Goal: Information Seeking & Learning: Learn about a topic

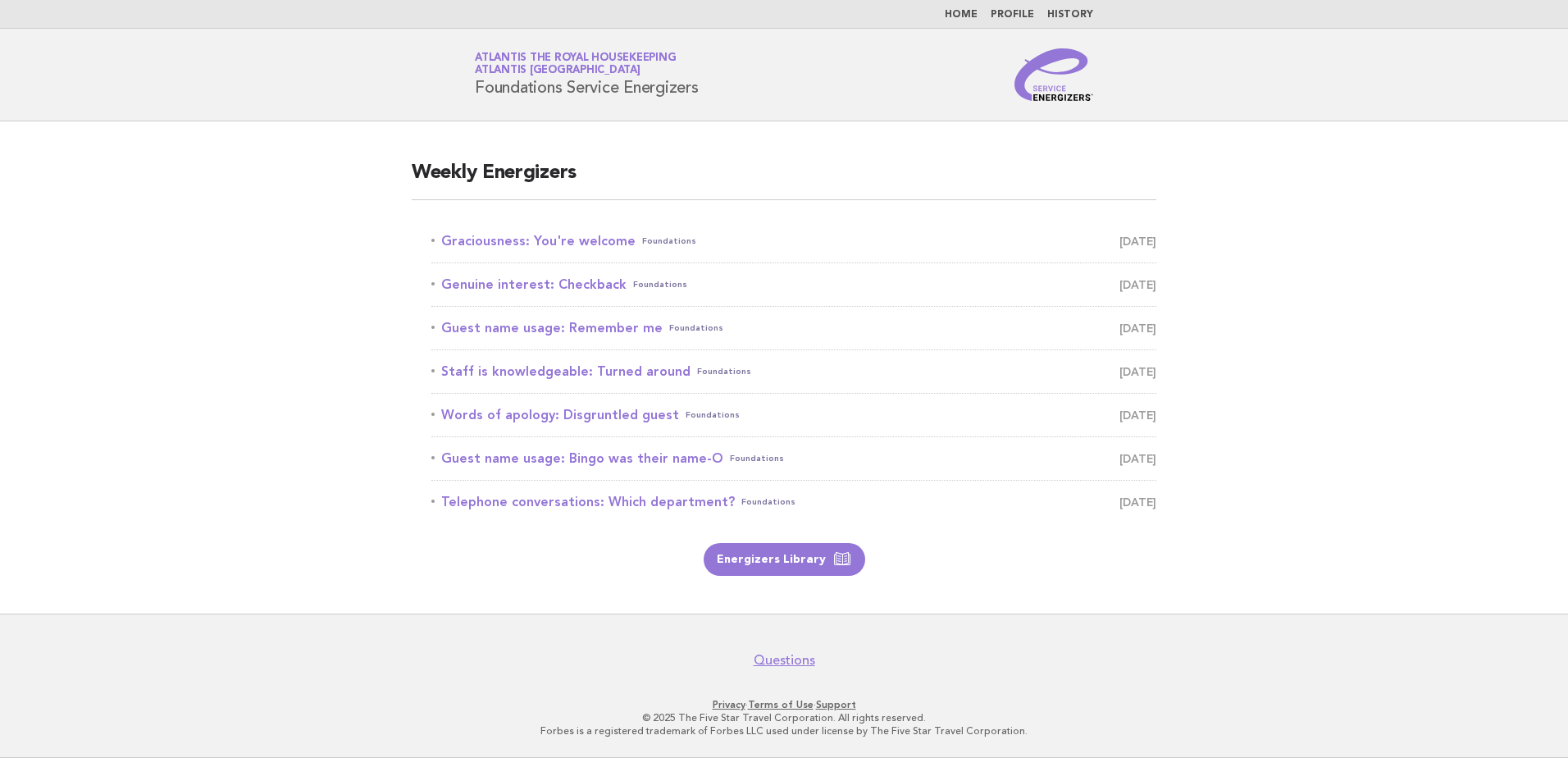
click at [968, 15] on link "Home" at bounding box center [961, 15] width 33 height 10
click at [1075, 13] on link "History" at bounding box center [1070, 15] width 46 height 10
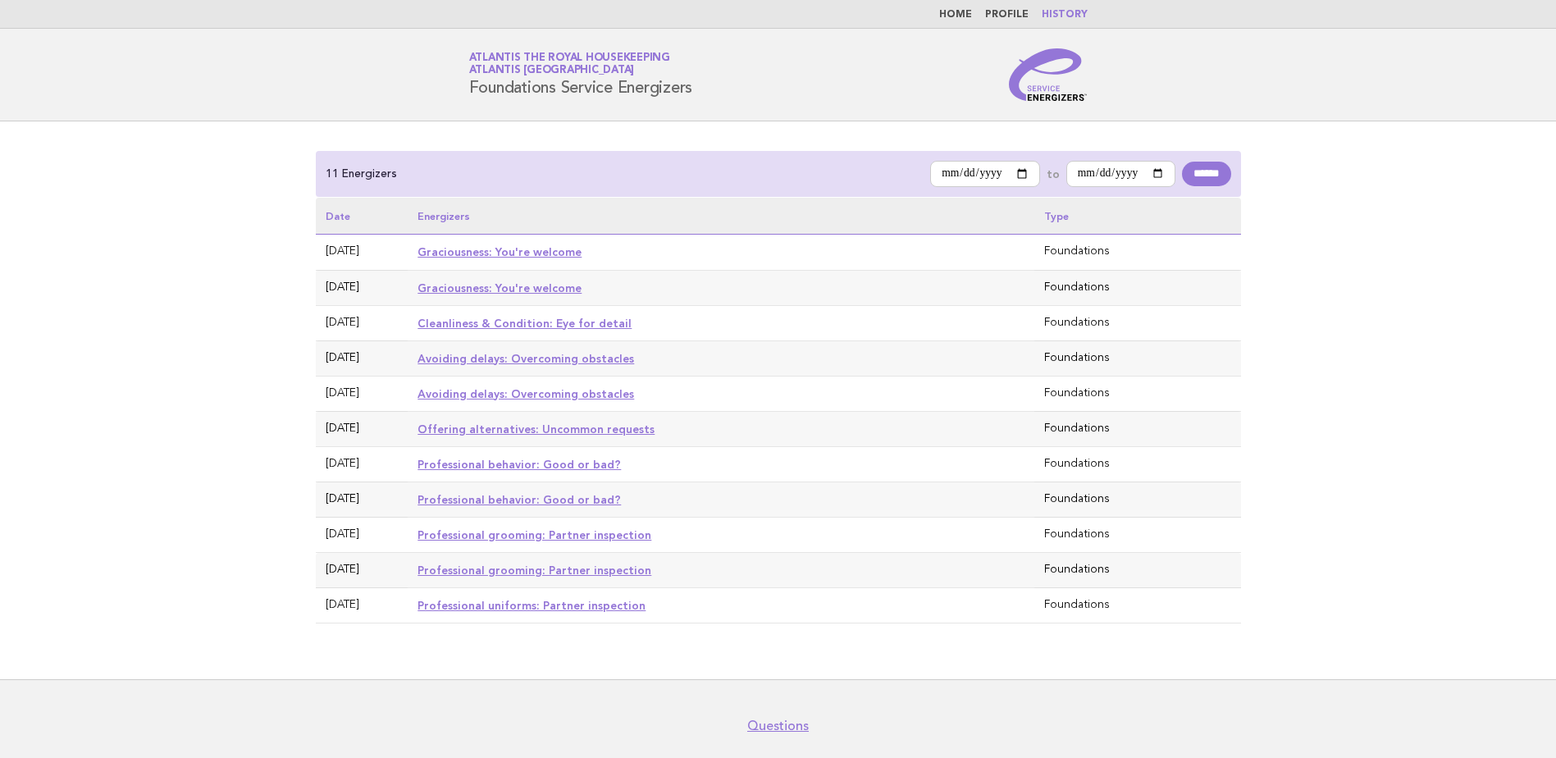
click at [471, 320] on link "Cleanliness & Condition: Eye for detail" at bounding box center [525, 323] width 214 height 13
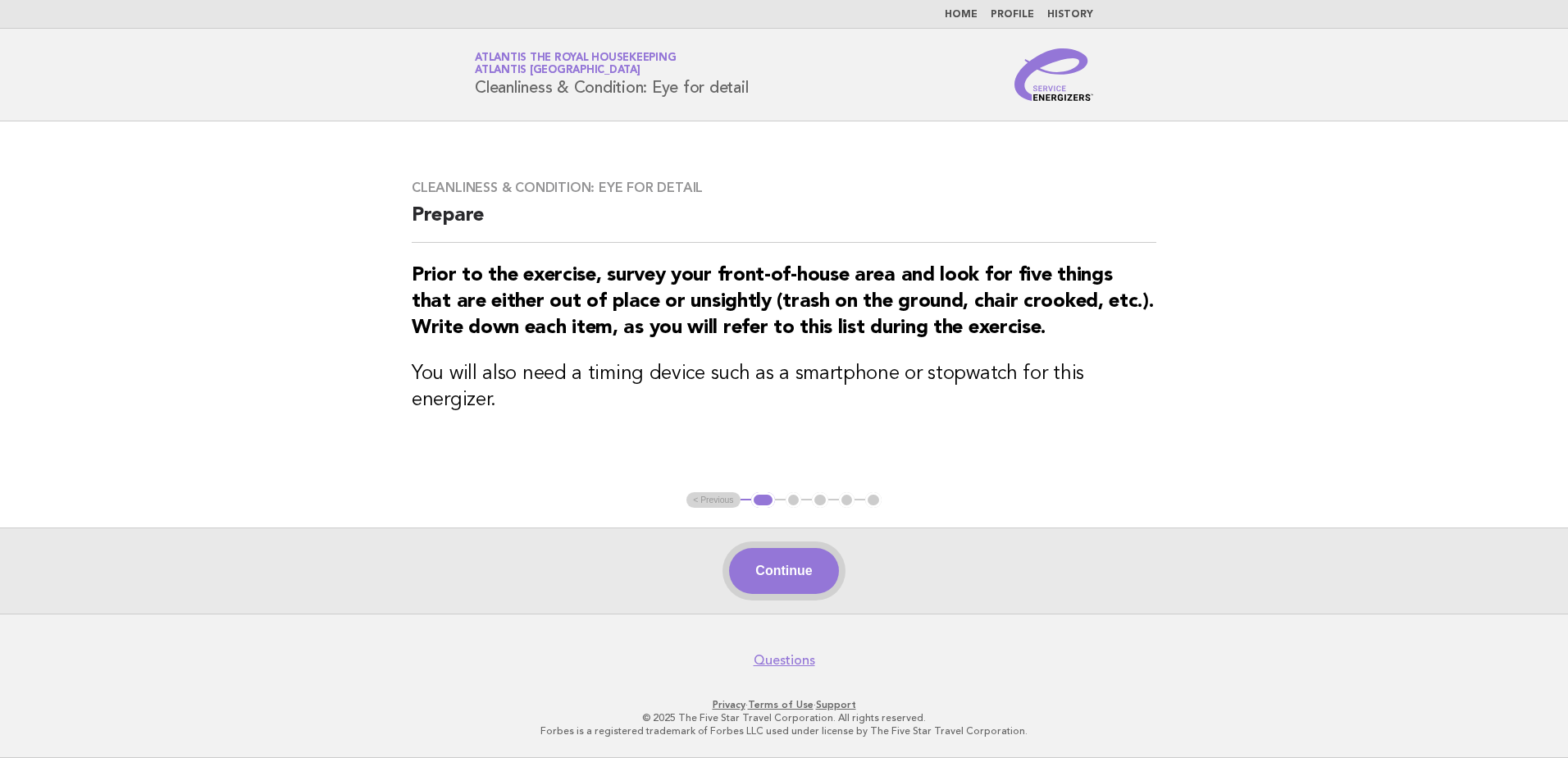
click at [790, 580] on button "Continue" at bounding box center [783, 571] width 109 height 46
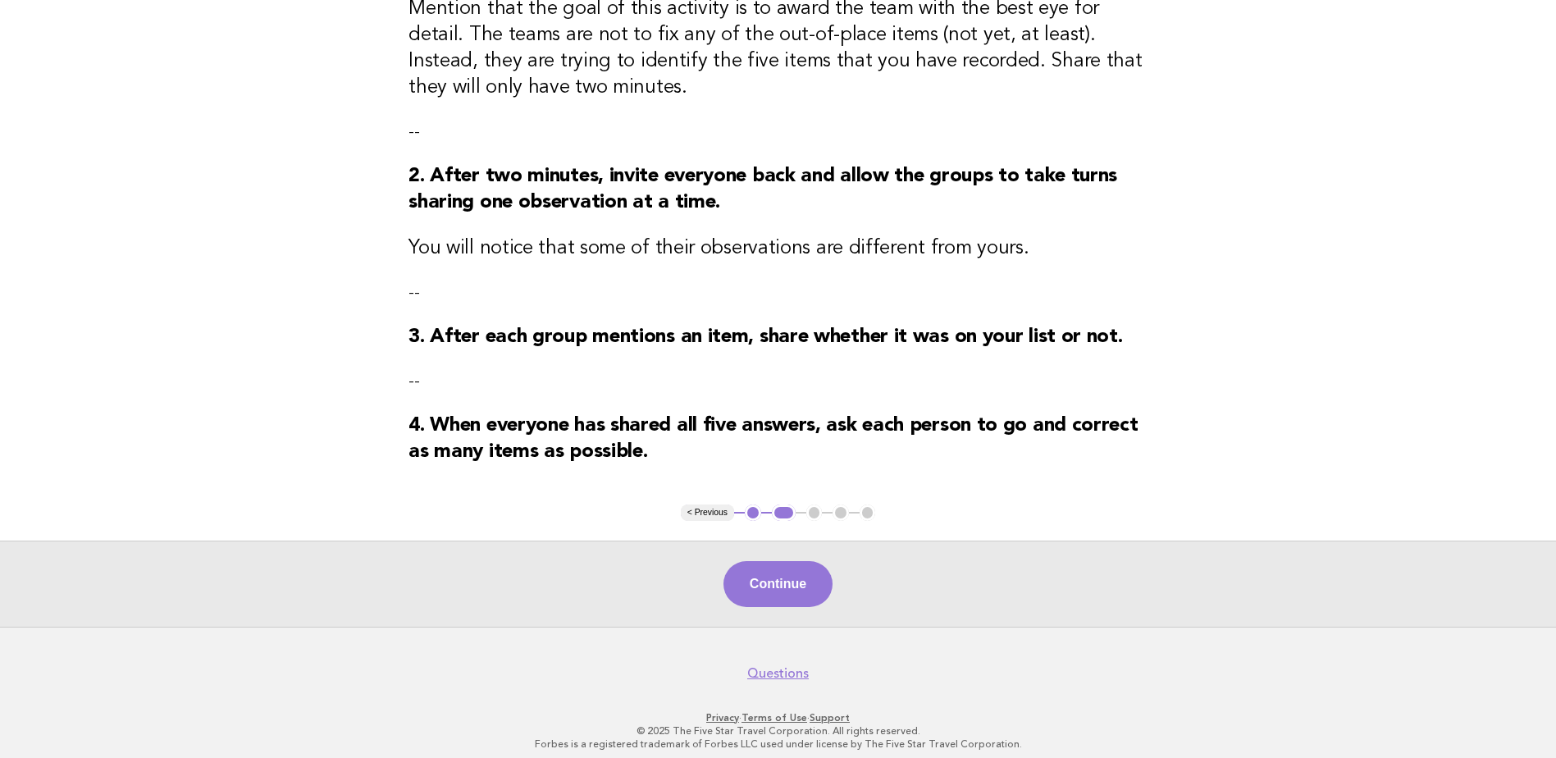
scroll to position [318, 0]
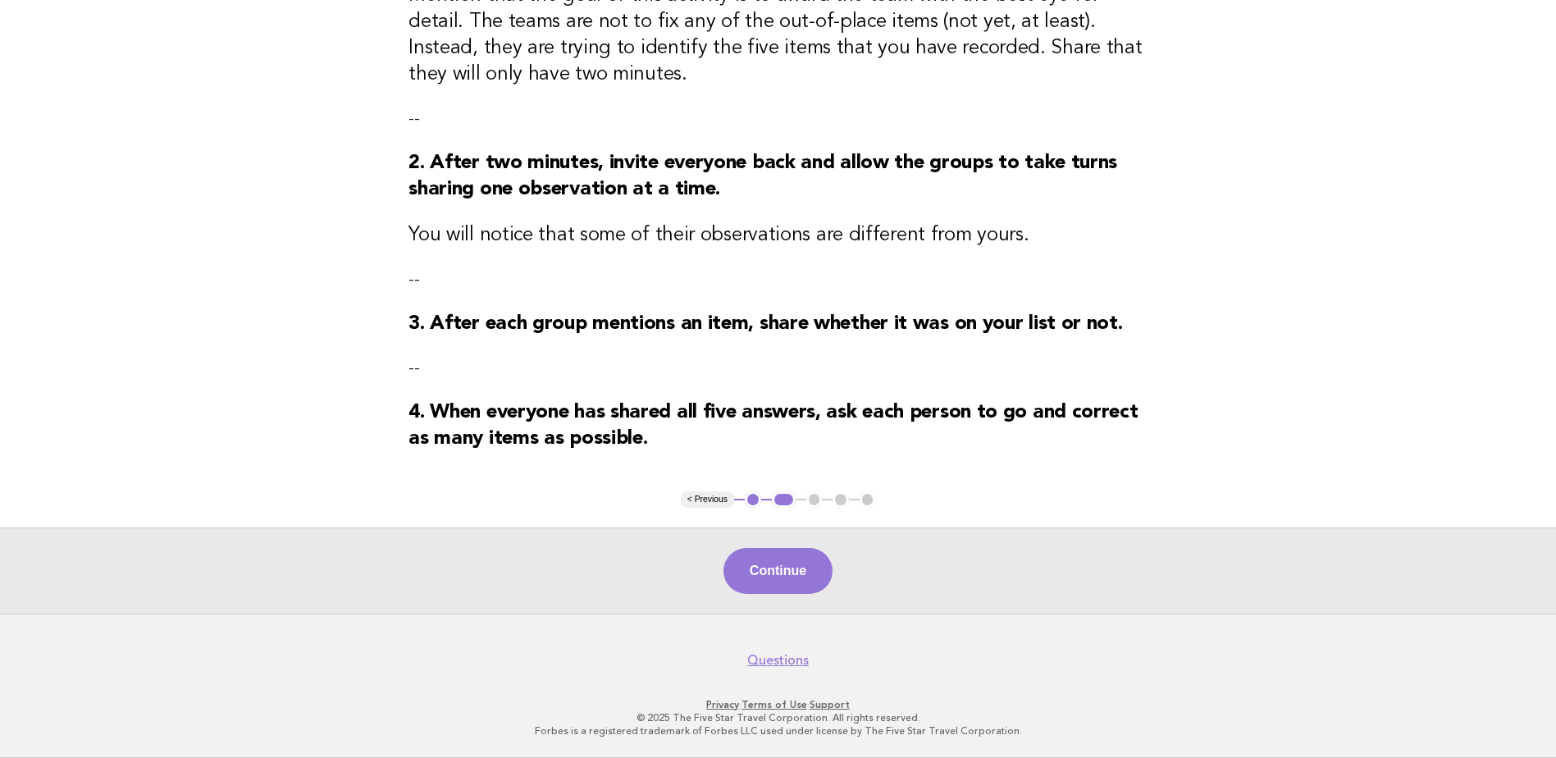
click at [716, 498] on button "< Previous" at bounding box center [707, 499] width 53 height 16
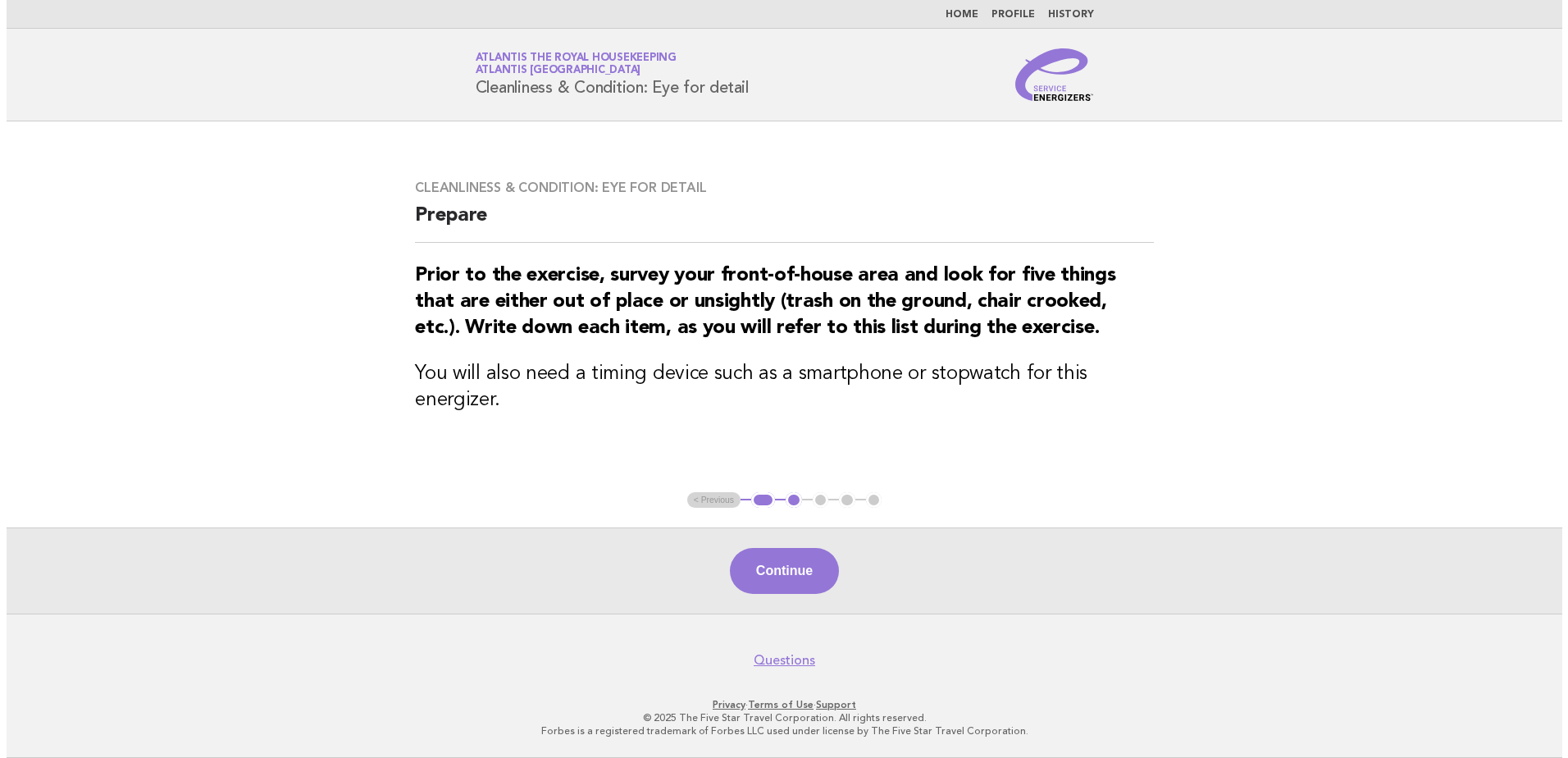
scroll to position [0, 0]
click at [716, 498] on ul "< Previous 1 2 3 4 5" at bounding box center [784, 500] width 195 height 16
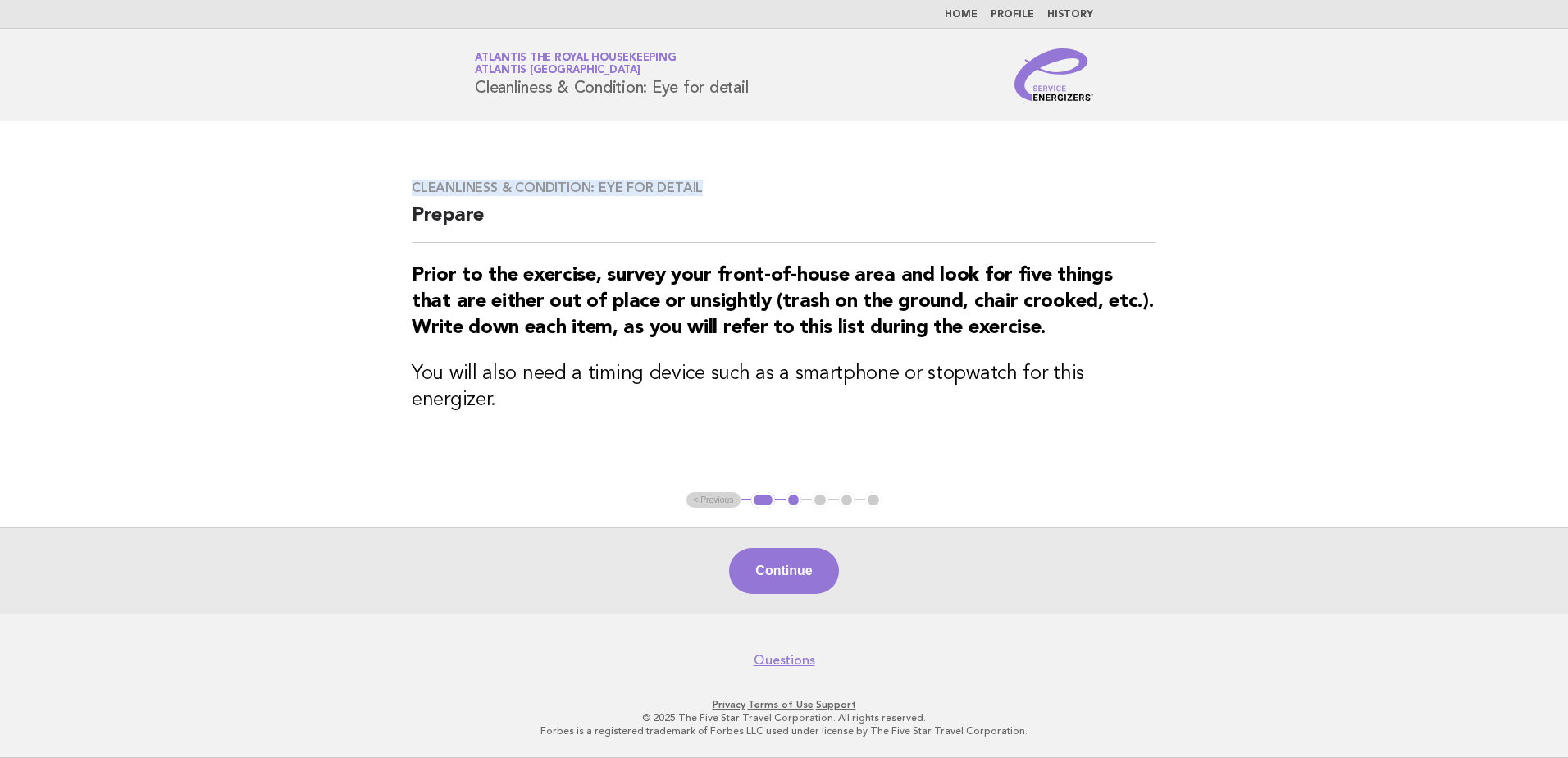
drag, startPoint x: 707, startPoint y: 193, endPoint x: 408, endPoint y: 189, distance: 298.6
click at [408, 189] on div "Cleanliness & Condition: Eye for detail Prepare Prior to the exercise, survey y…" at bounding box center [784, 306] width 784 height 293
copy h3 "Cleanliness & Condition: Eye for detail"
click at [528, 62] on link "Atlantis the Royal Housekeeping Atlantis Dubai" at bounding box center [575, 63] width 201 height 23
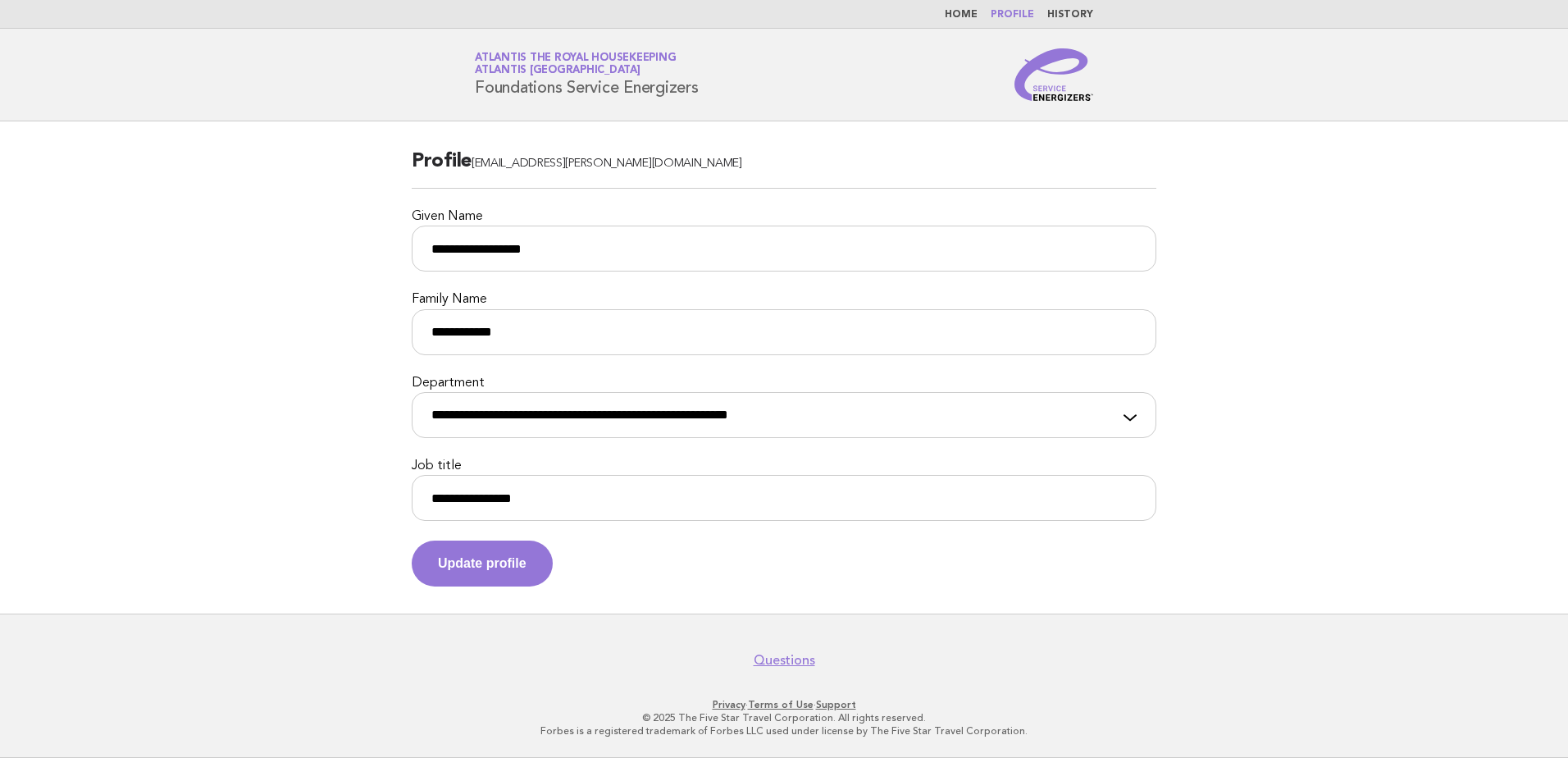
click at [973, 20] on link "Home" at bounding box center [961, 15] width 33 height 10
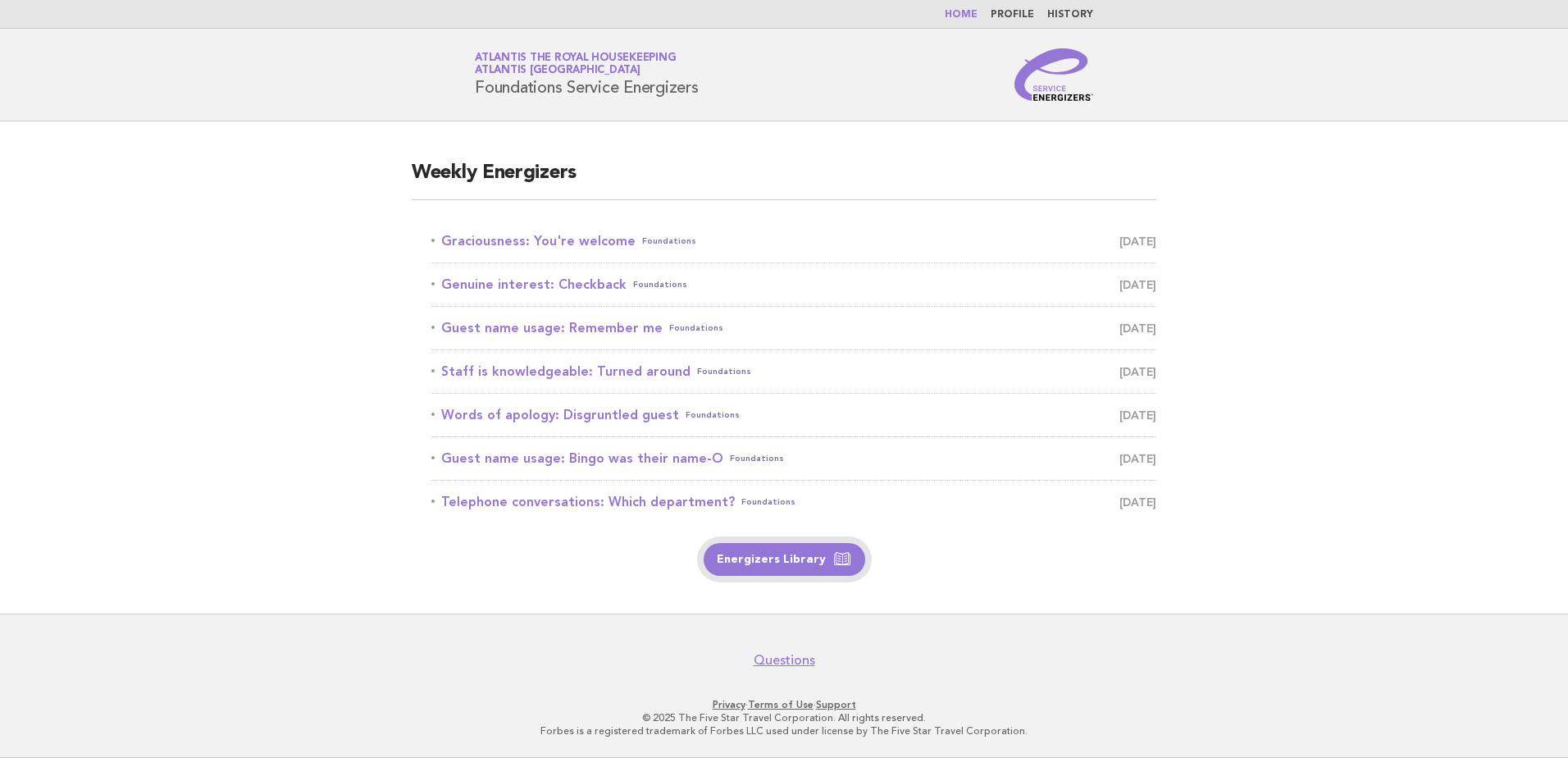
click at [803, 572] on link "Energizers Library" at bounding box center [785, 559] width 162 height 33
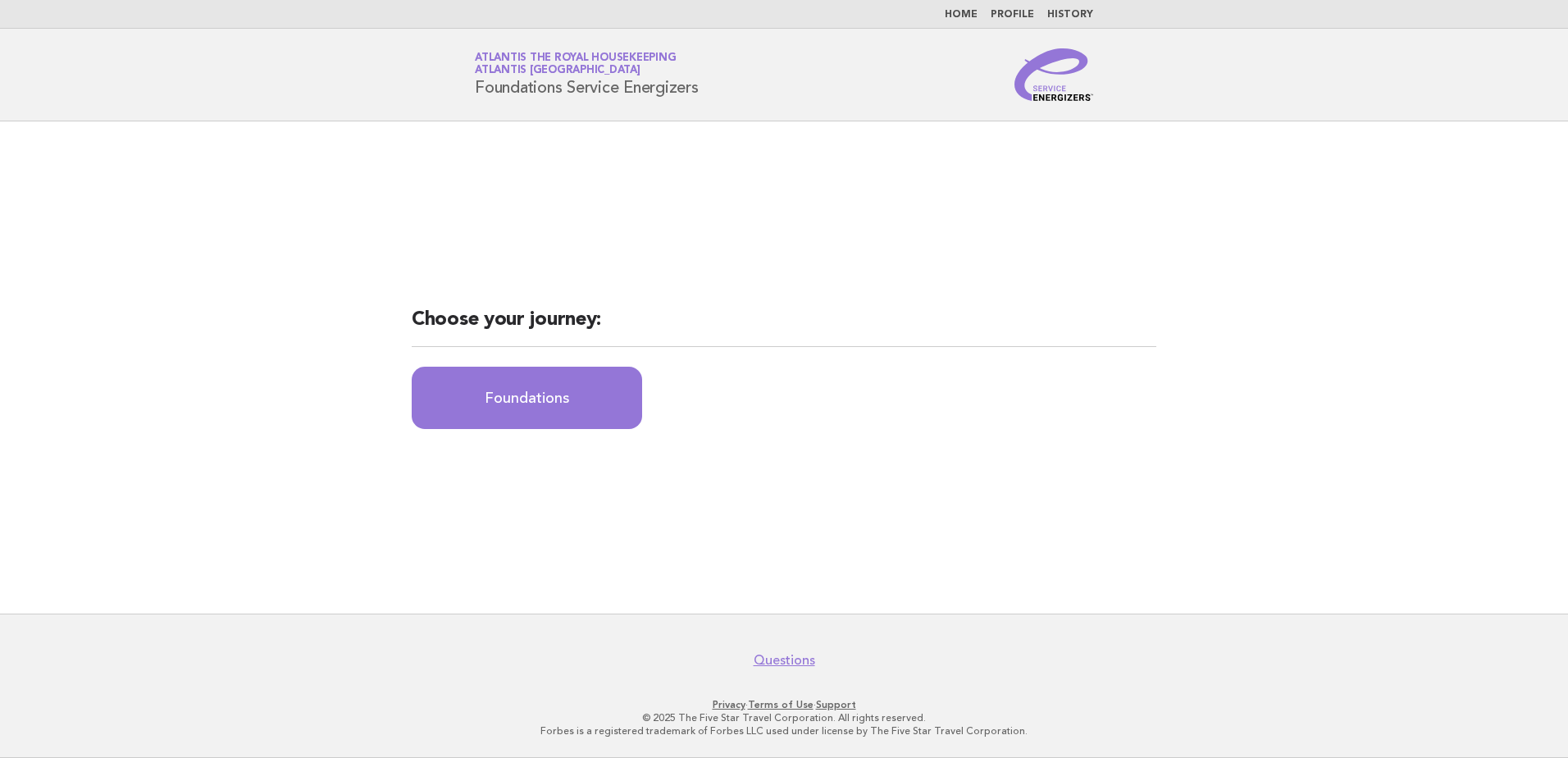
click at [502, 326] on h2 "Choose your journey:" at bounding box center [784, 327] width 745 height 40
click at [625, 331] on h2 "Choose your journey:" at bounding box center [784, 327] width 745 height 40
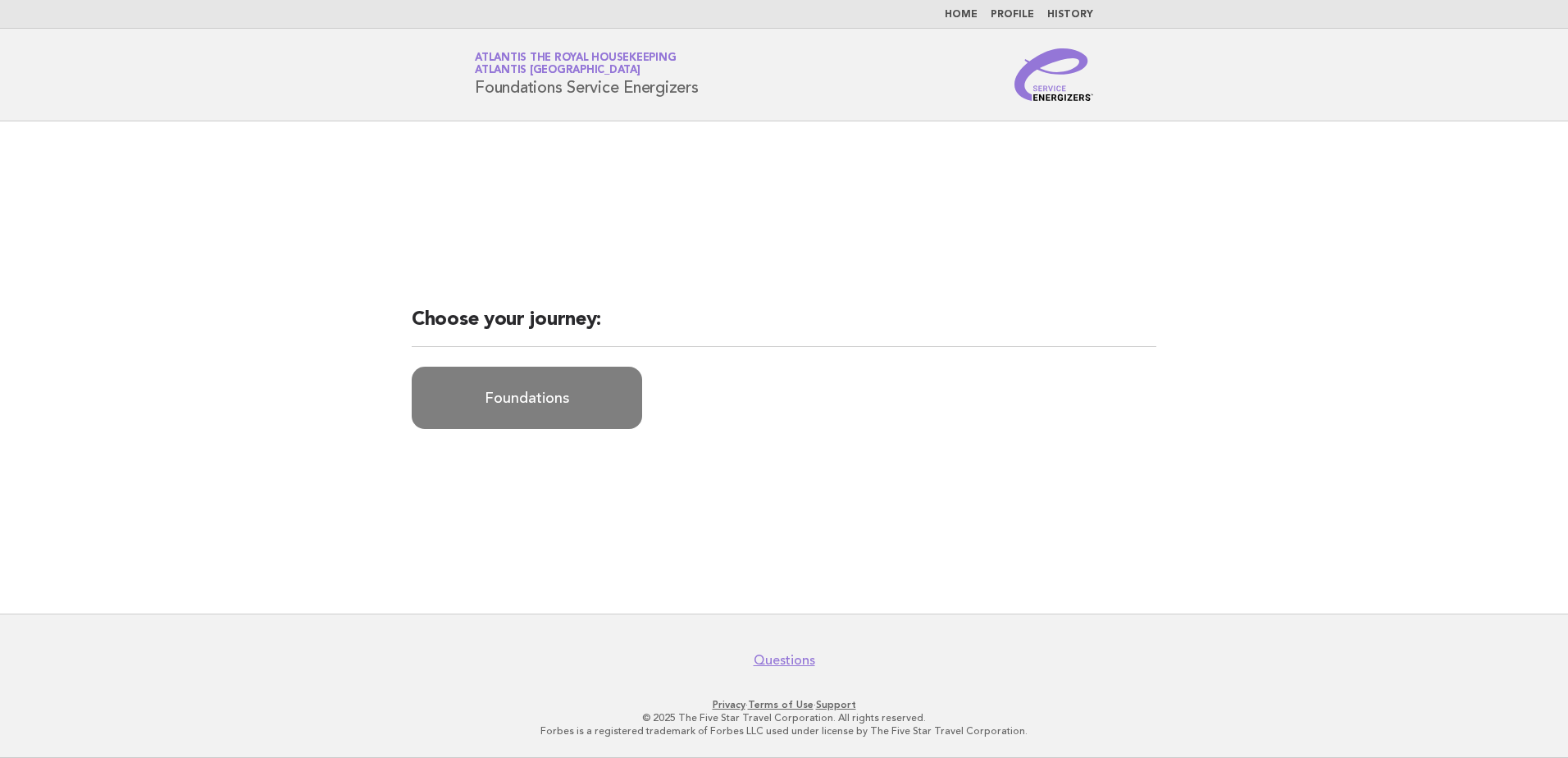
click at [525, 416] on link "Foundations" at bounding box center [527, 398] width 230 height 62
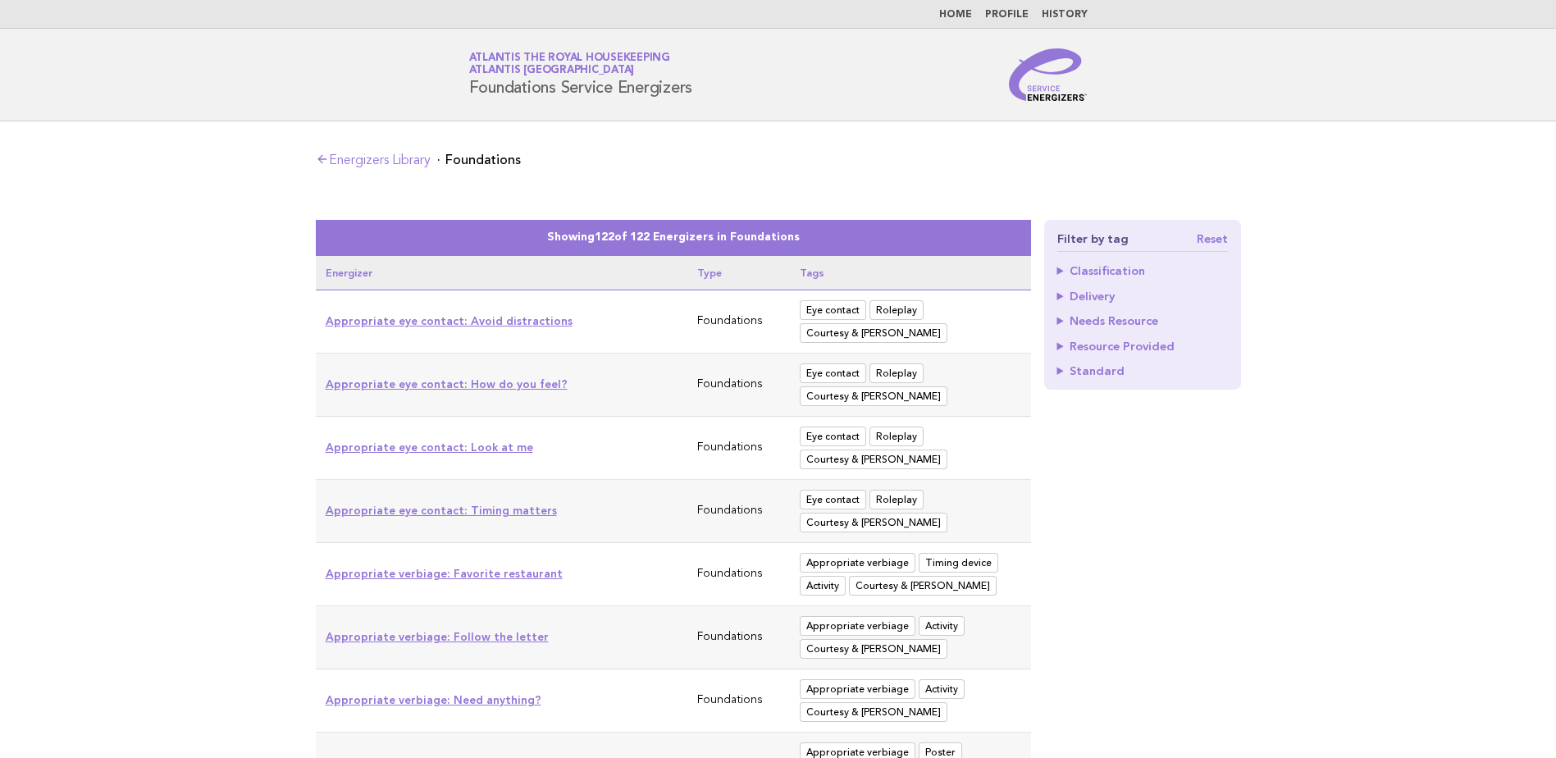
click at [1064, 267] on summary "Classification" at bounding box center [1142, 270] width 171 height 11
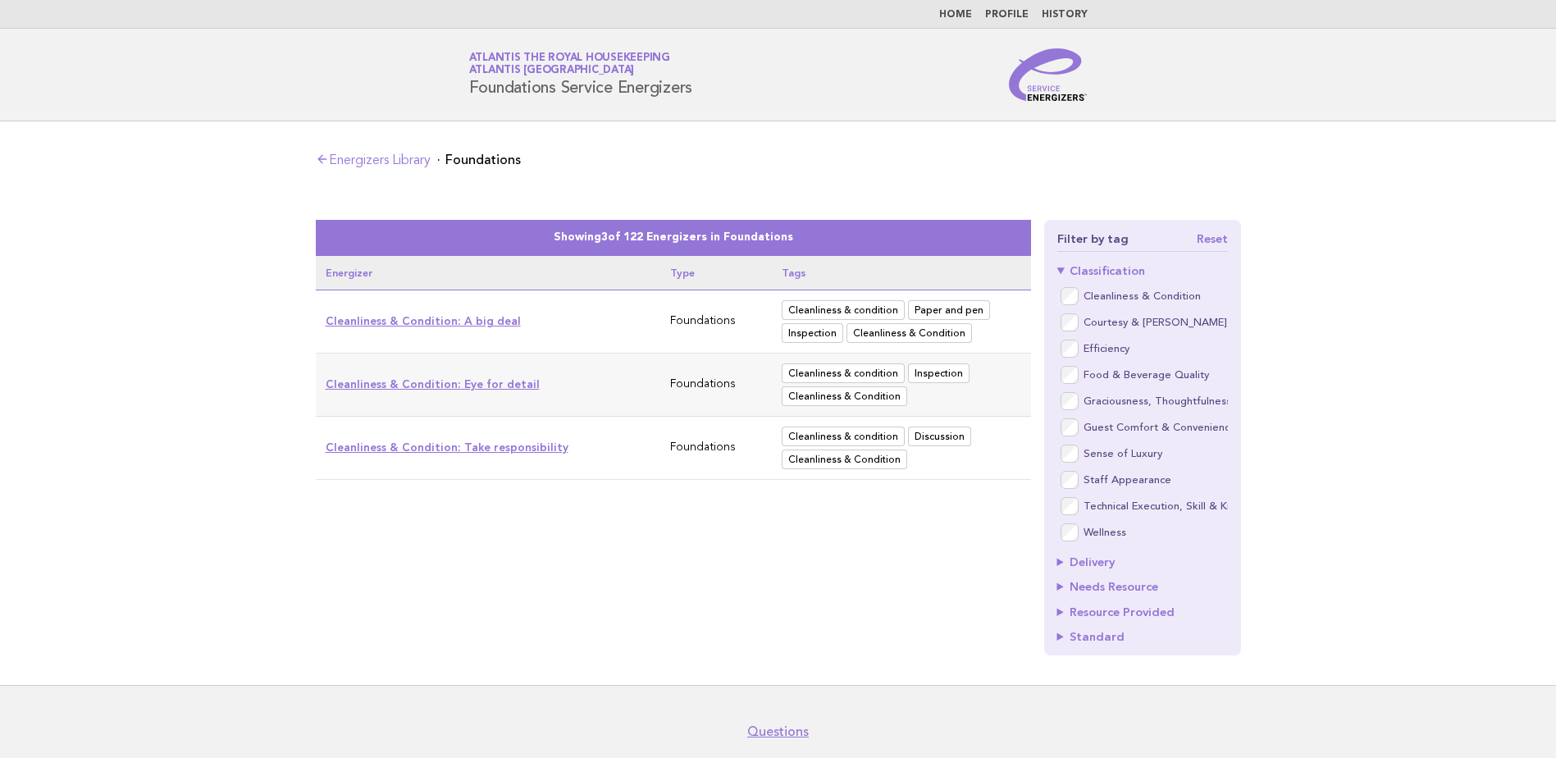
click at [488, 381] on link "Cleanliness & Condition: Eye for detail" at bounding box center [433, 383] width 214 height 13
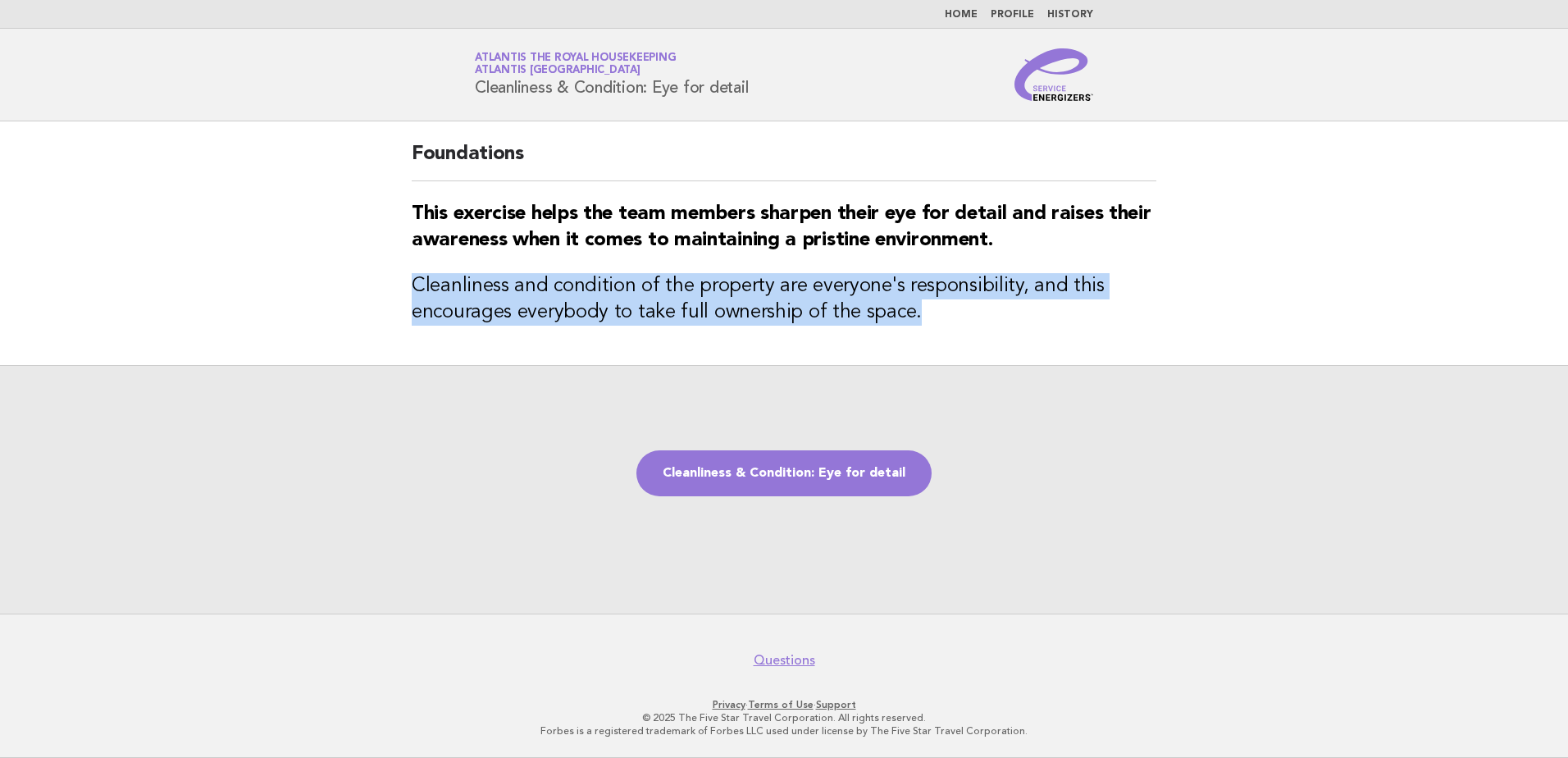
drag, startPoint x: 413, startPoint y: 288, endPoint x: 928, endPoint y: 323, distance: 515.5
click at [928, 323] on h3 "Cleanliness and condition of the property are everyone's responsibility, and th…" at bounding box center [784, 299] width 745 height 52
copy h3 "Cleanliness and condition of the property are everyone's responsibility, and th…"
click at [965, 12] on link "Home" at bounding box center [961, 15] width 33 height 10
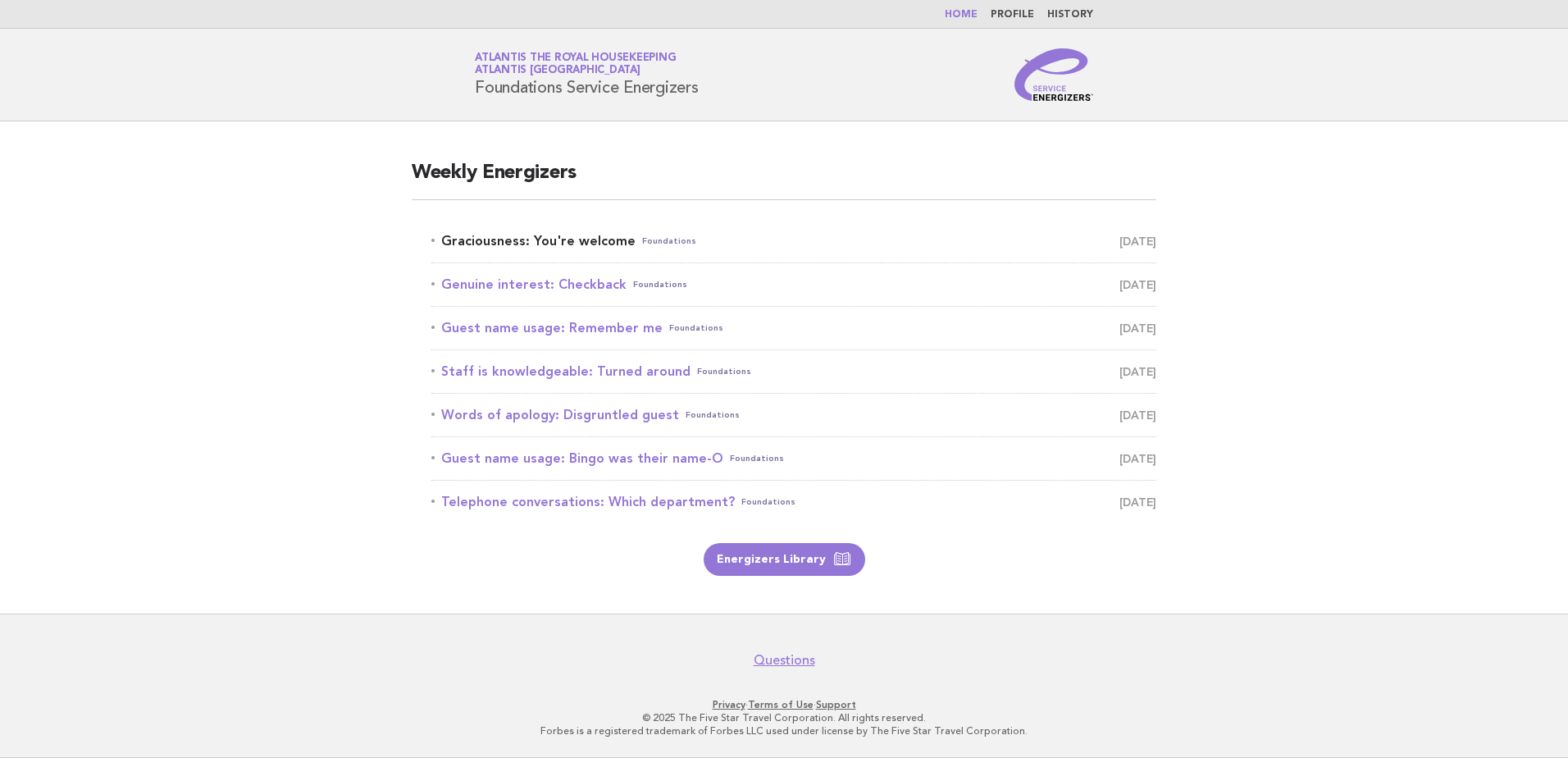
click at [557, 241] on link "Graciousness: You're welcome Foundations [DATE]" at bounding box center [793, 241] width 725 height 23
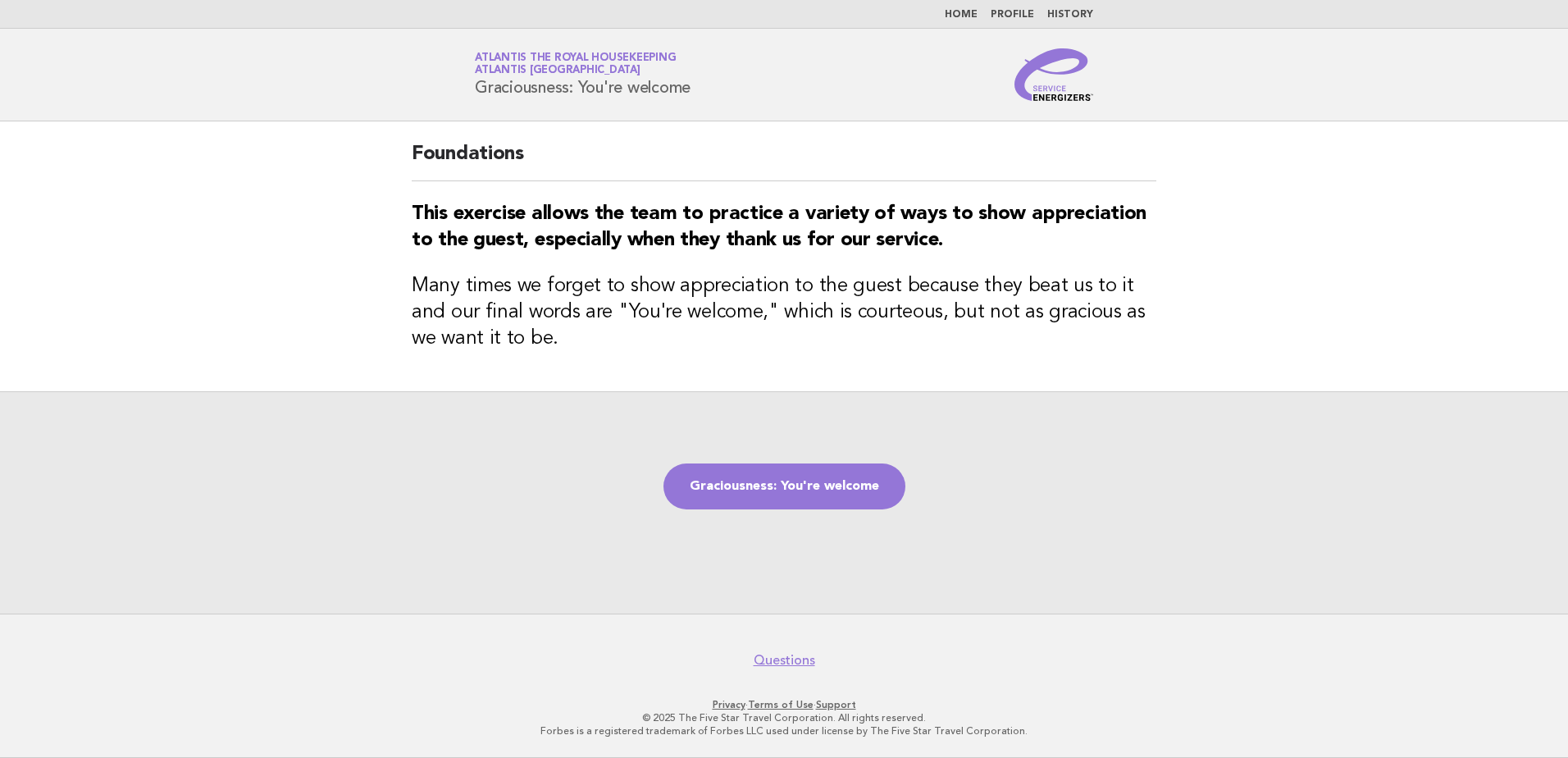
drag, startPoint x: 706, startPoint y: 85, endPoint x: 471, endPoint y: 100, distance: 235.9
click at [471, 100] on div "Service Energizers Atlantis the Royal Housekeeping Atlantis Dubai Graciousness:…" at bounding box center [784, 74] width 664 height 52
copy h1 "Graciousness: You're welcome"
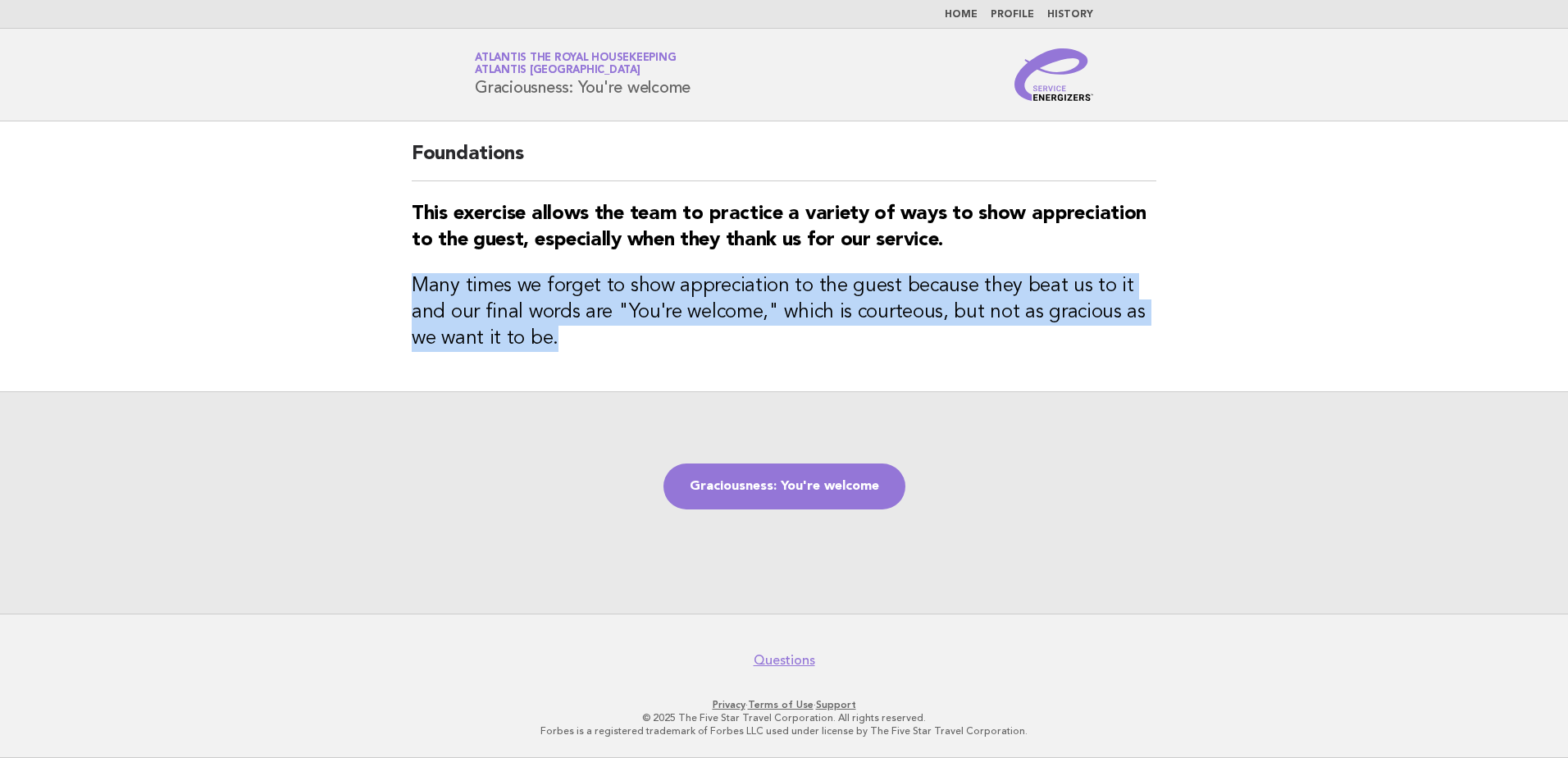
drag, startPoint x: 409, startPoint y: 280, endPoint x: 550, endPoint y: 351, distance: 157.4
click at [550, 351] on div "Foundations This exercise allows the team to practice a variety of ways to show…" at bounding box center [784, 256] width 784 height 270
copy h3 "Many times we forget to show appreciation to the guest because they beat us to …"
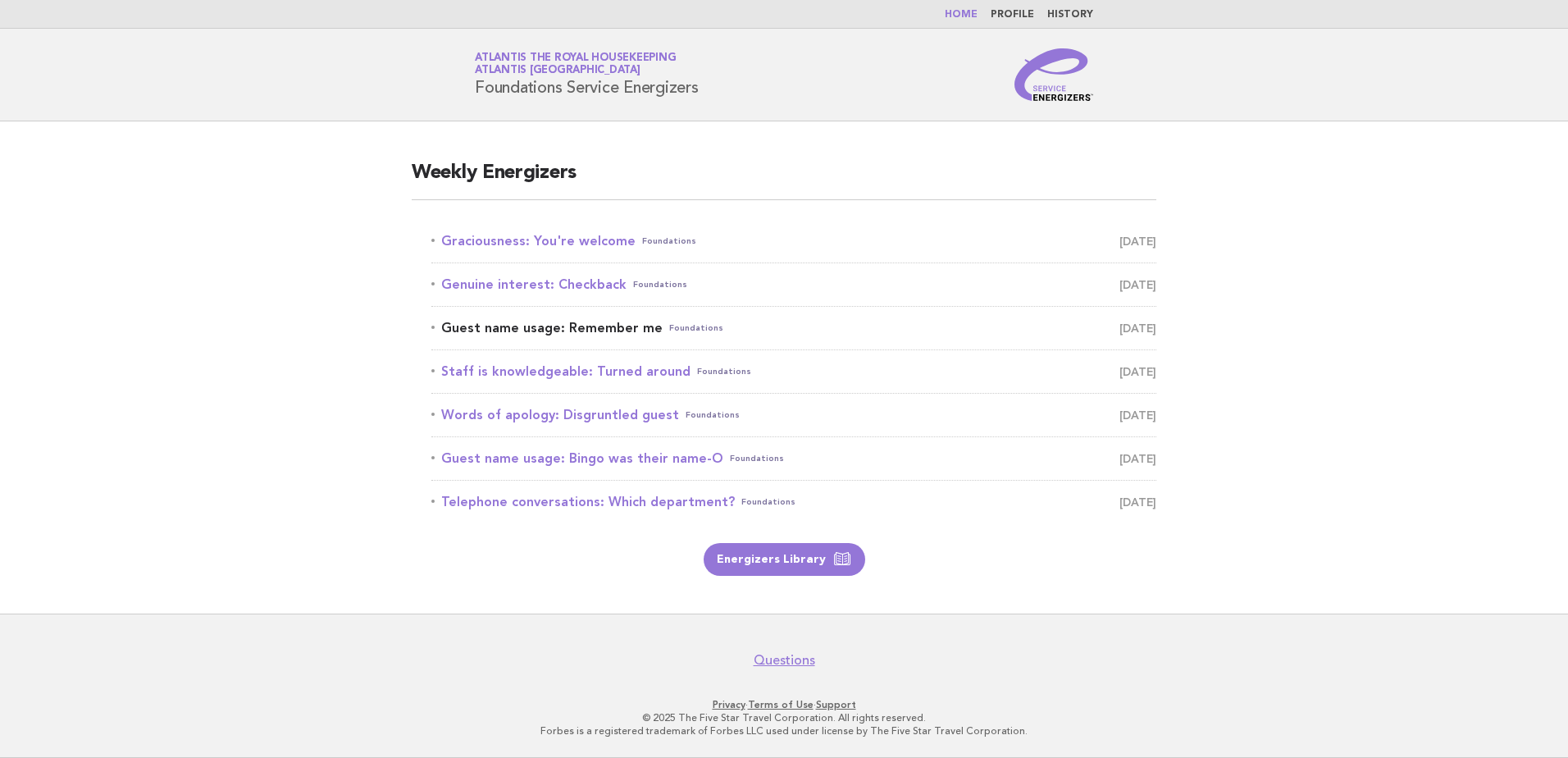
click at [502, 334] on link "Guest name usage: Remember me Foundations [DATE]" at bounding box center [793, 328] width 725 height 23
click at [510, 281] on link "Genuine interest: Checkback Foundations October 8" at bounding box center [793, 284] width 725 height 23
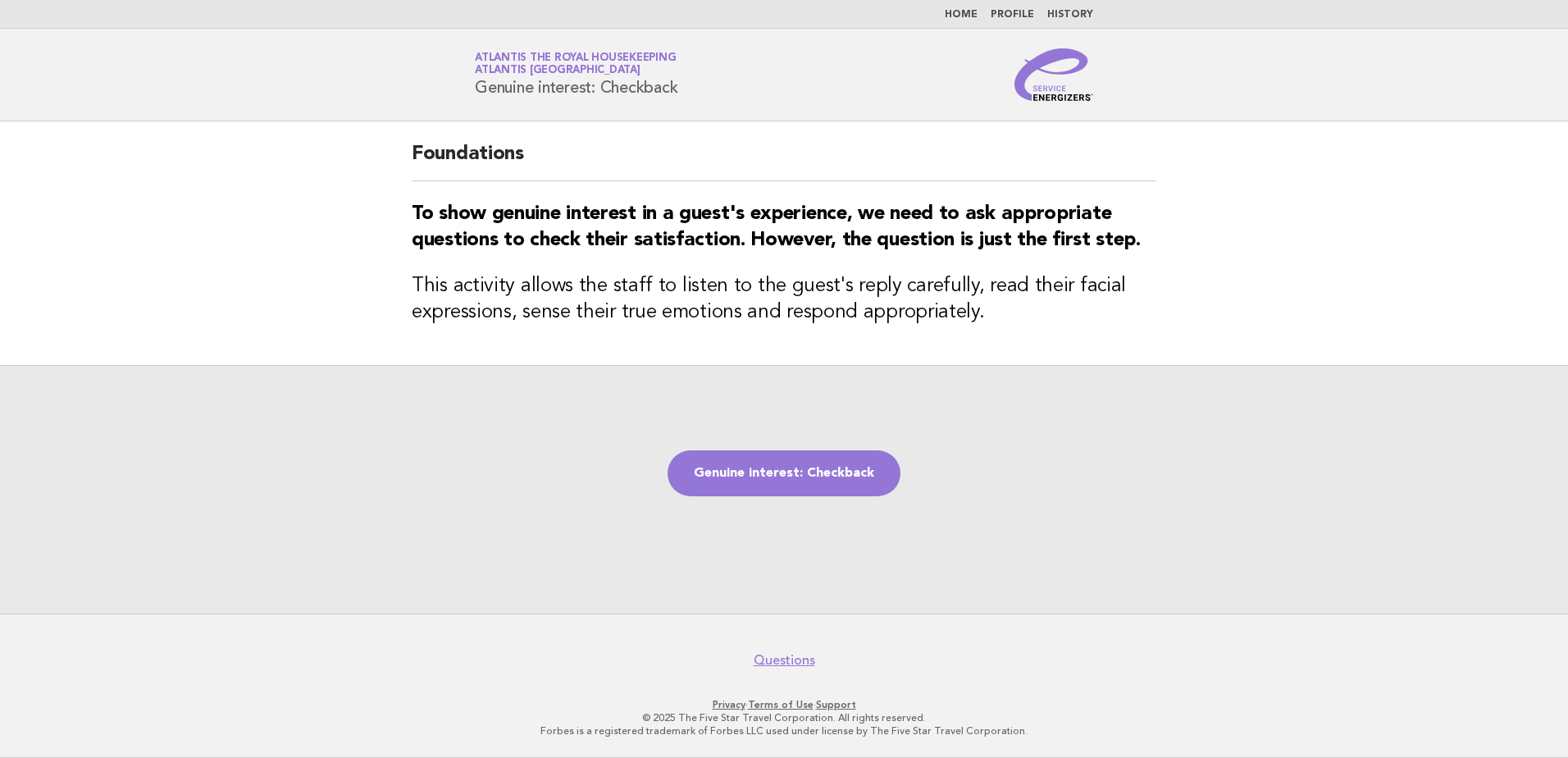
drag, startPoint x: 697, startPoint y: 88, endPoint x: 462, endPoint y: 94, distance: 235.5
click at [462, 94] on div "Service Energizers Atlantis the Royal Housekeeping Atlantis Dubai Genuine inter…" at bounding box center [784, 74] width 664 height 52
copy h1 "Genuine interest: Checkback"
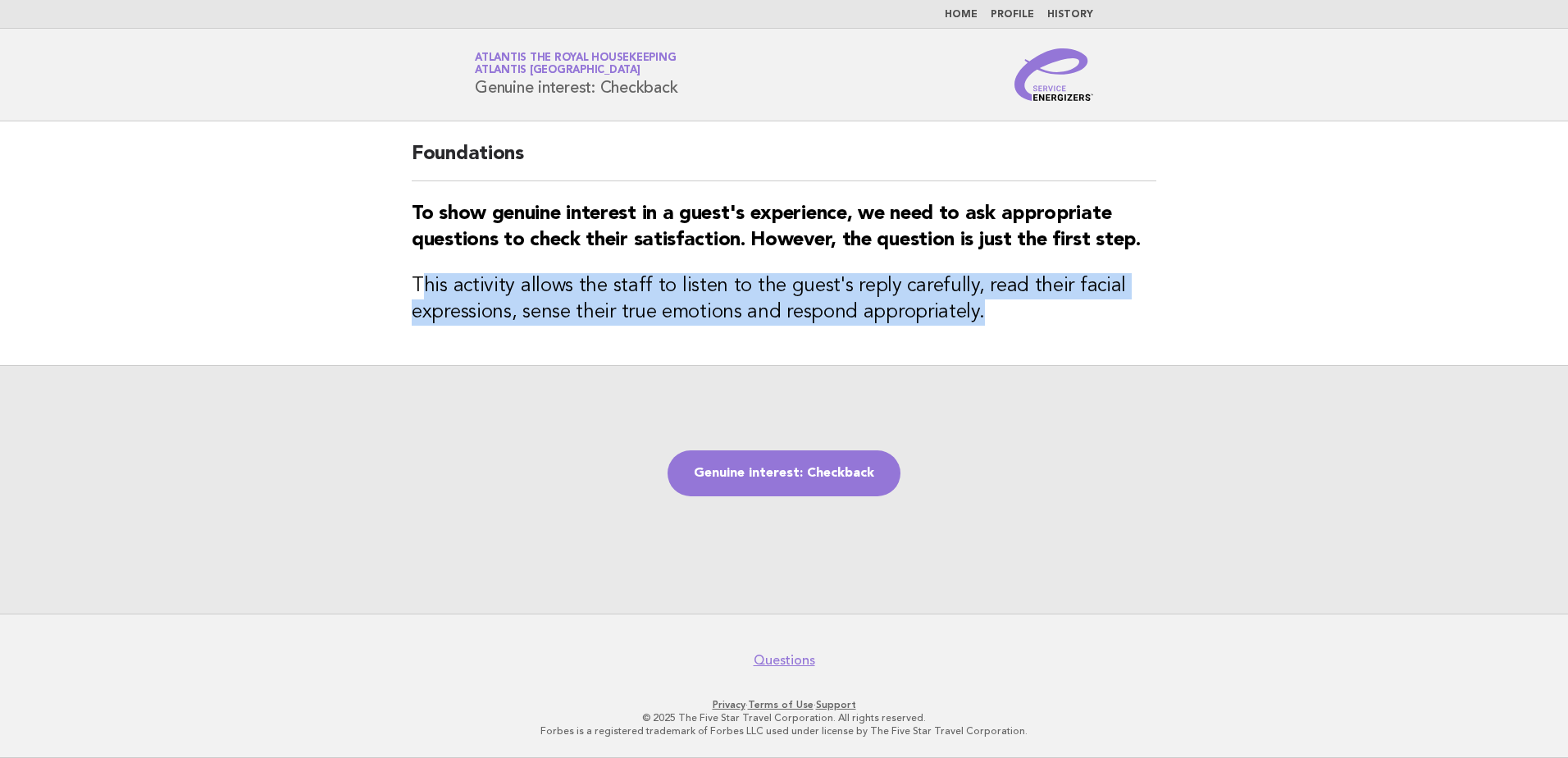
drag, startPoint x: 418, startPoint y: 285, endPoint x: 1008, endPoint y: 327, distance: 592.1
click at [1008, 327] on div "Foundations To show genuine interest in a guest's experience, we need to ask ap…" at bounding box center [784, 243] width 784 height 244
copy h3 "his activity allows the staff to listen to the guest's reply carefully, read th…"
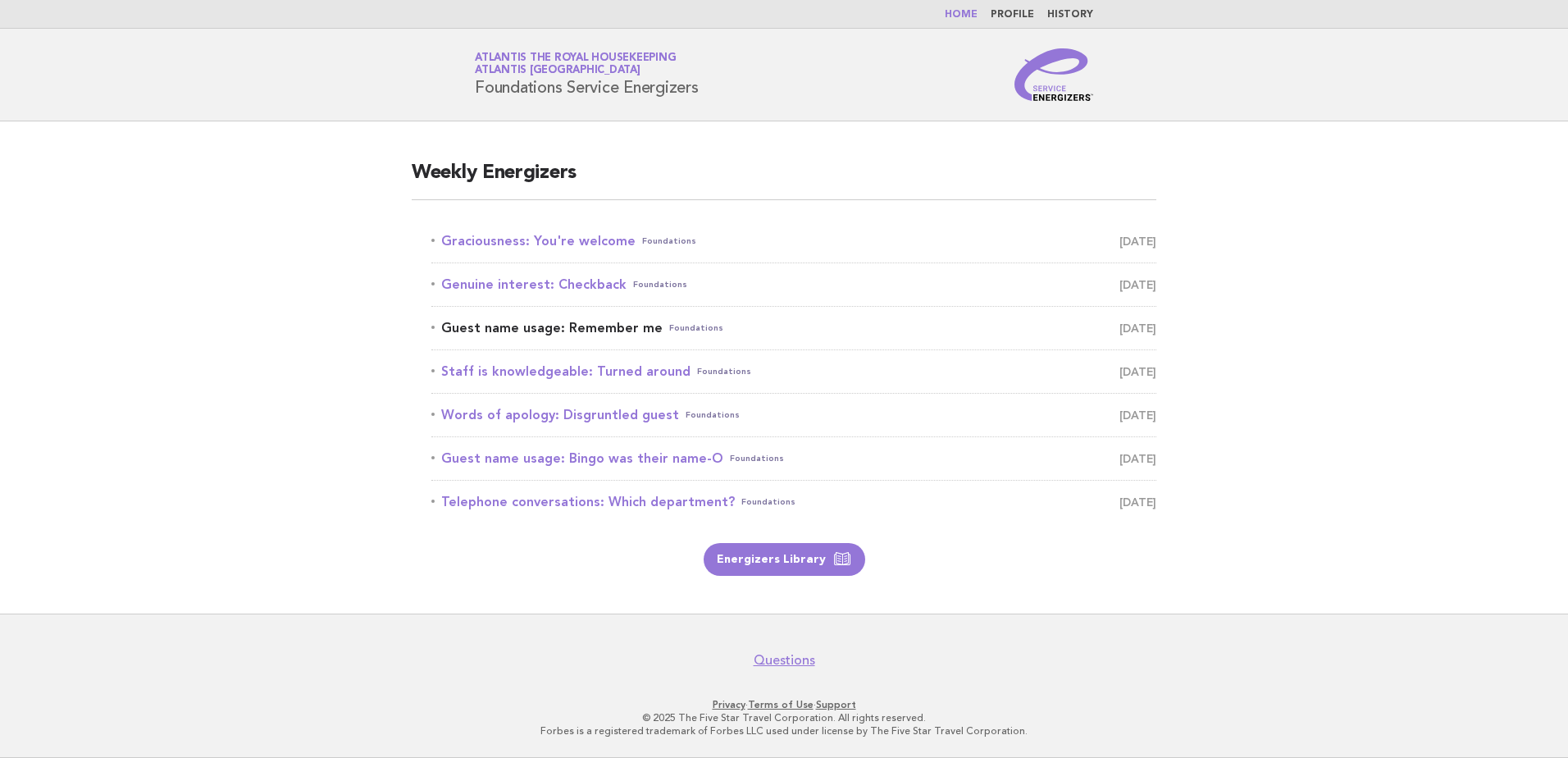
click at [544, 327] on link "Guest name usage: Remember me Foundations [DATE]" at bounding box center [793, 328] width 725 height 23
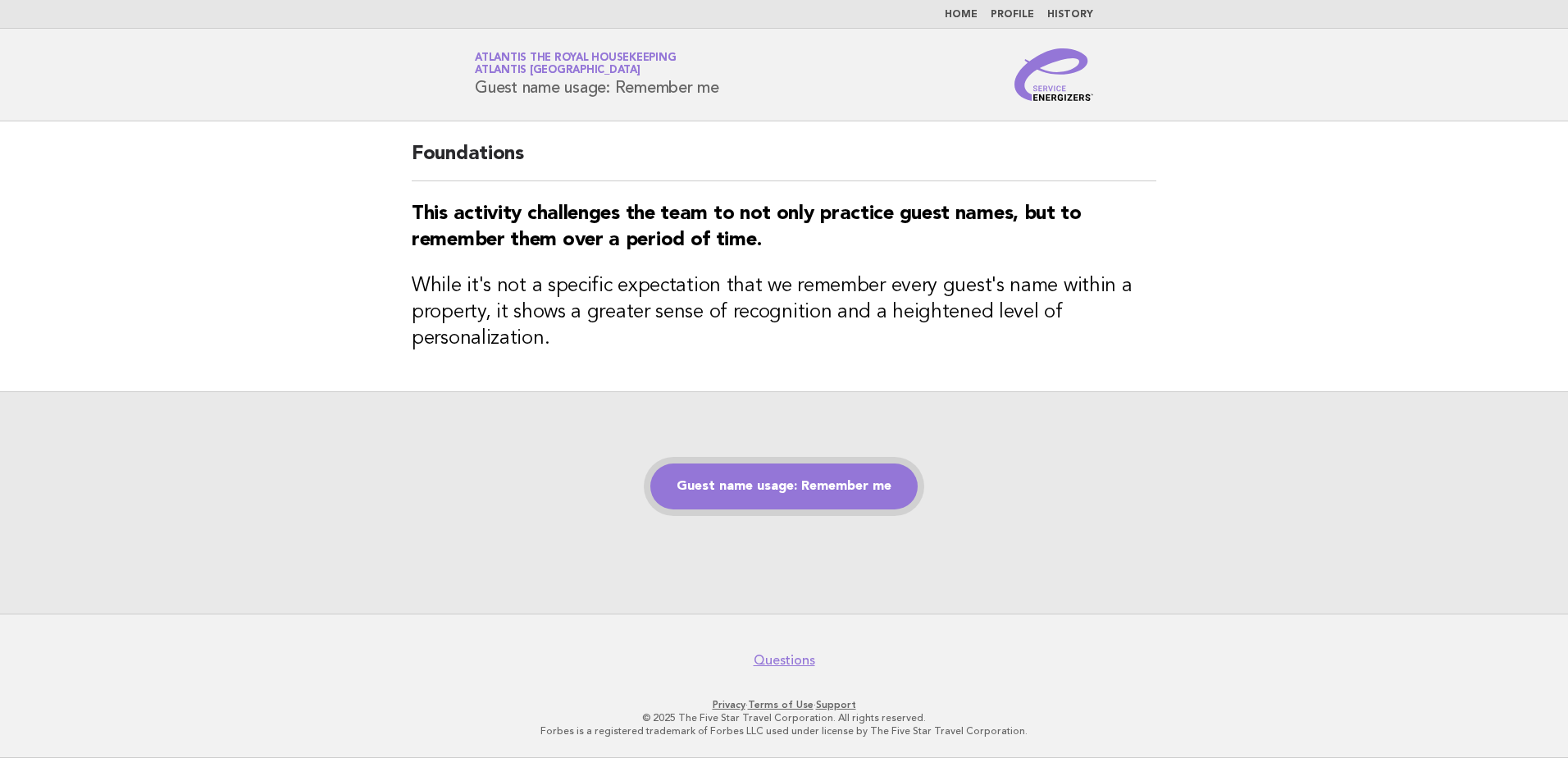
click at [741, 486] on link "Guest name usage: Remember me" at bounding box center [783, 486] width 267 height 46
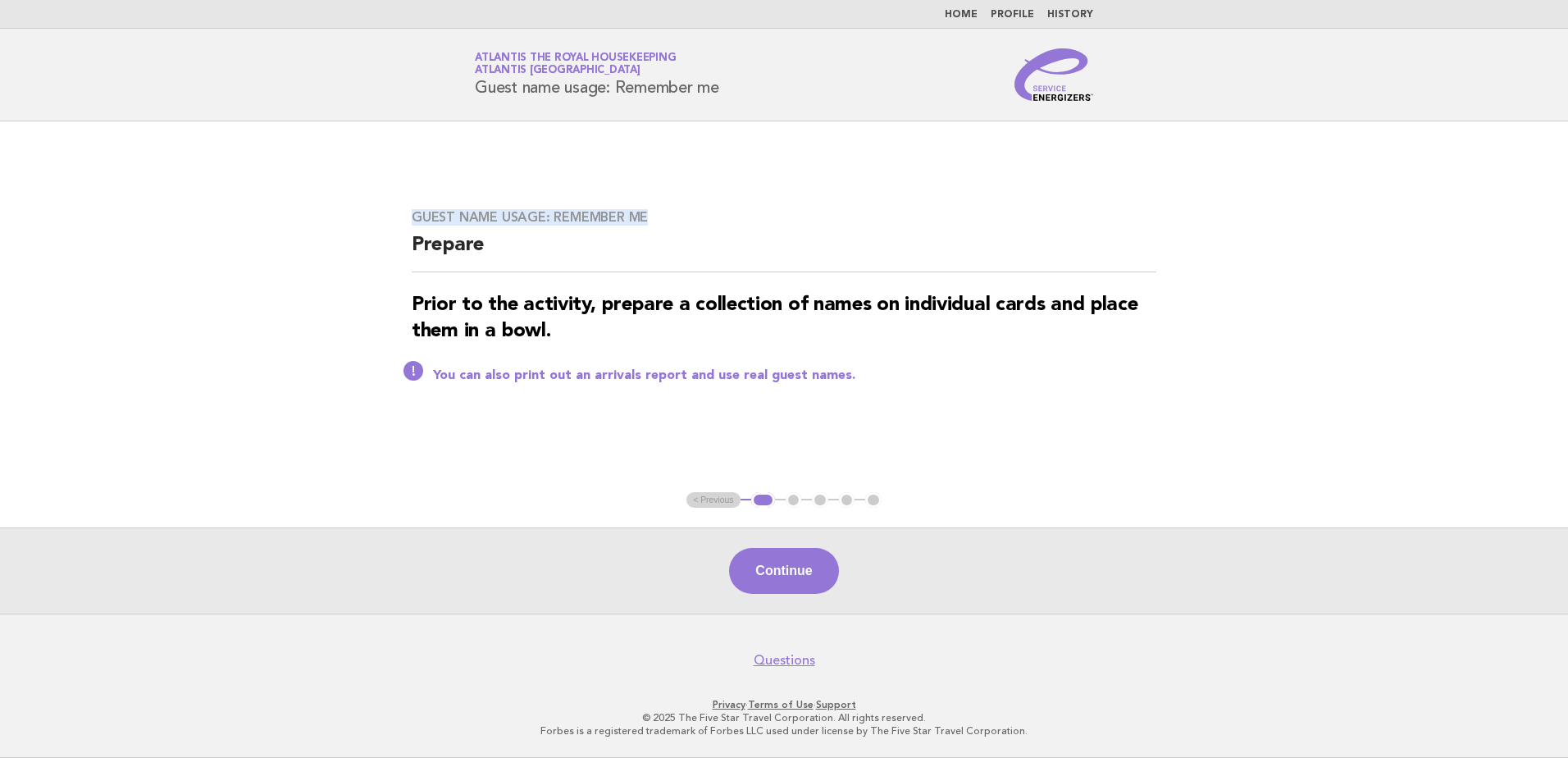
drag, startPoint x: 650, startPoint y: 214, endPoint x: 358, endPoint y: 215, distance: 291.2
click at [358, 215] on main "Guest name usage: Remember me Prepare Prior to the activity, prepare a collecti…" at bounding box center [784, 367] width 1568 height 492
copy h3 "Guest name usage: Remember me"
drag, startPoint x: 744, startPoint y: 87, endPoint x: 406, endPoint y: 84, distance: 338.0
click at [406, 84] on header "Service Energizers Atlantis the Royal Housekeeping Atlantis Dubai Guest name us…" at bounding box center [784, 75] width 1568 height 93
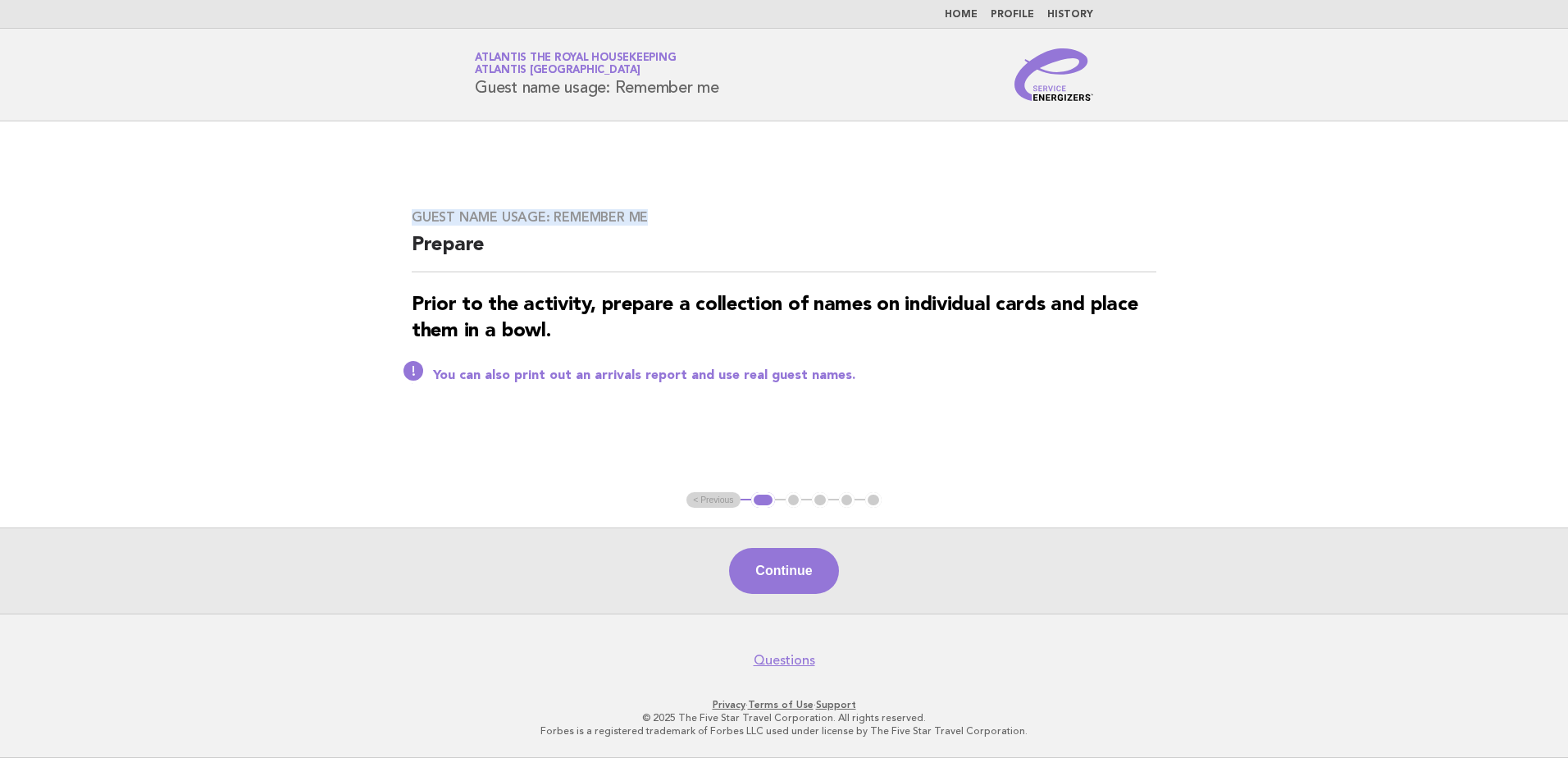
copy h1 "Guest name usage: Remember me"
click at [783, 564] on button "Continue" at bounding box center [783, 571] width 109 height 46
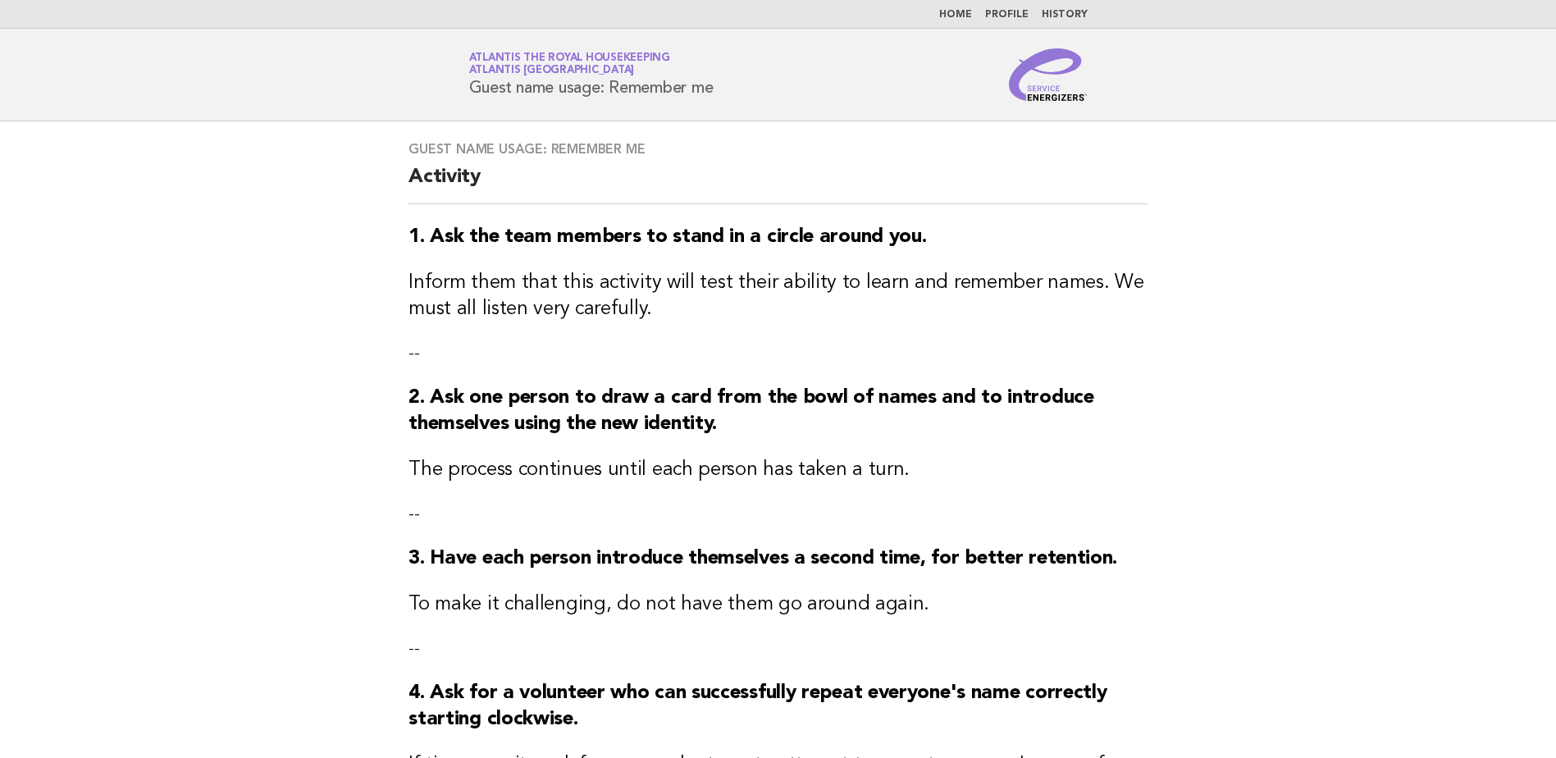
click at [783, 564] on strong "3. Have each person introduce themselves a second time, for better retention." at bounding box center [762, 559] width 709 height 20
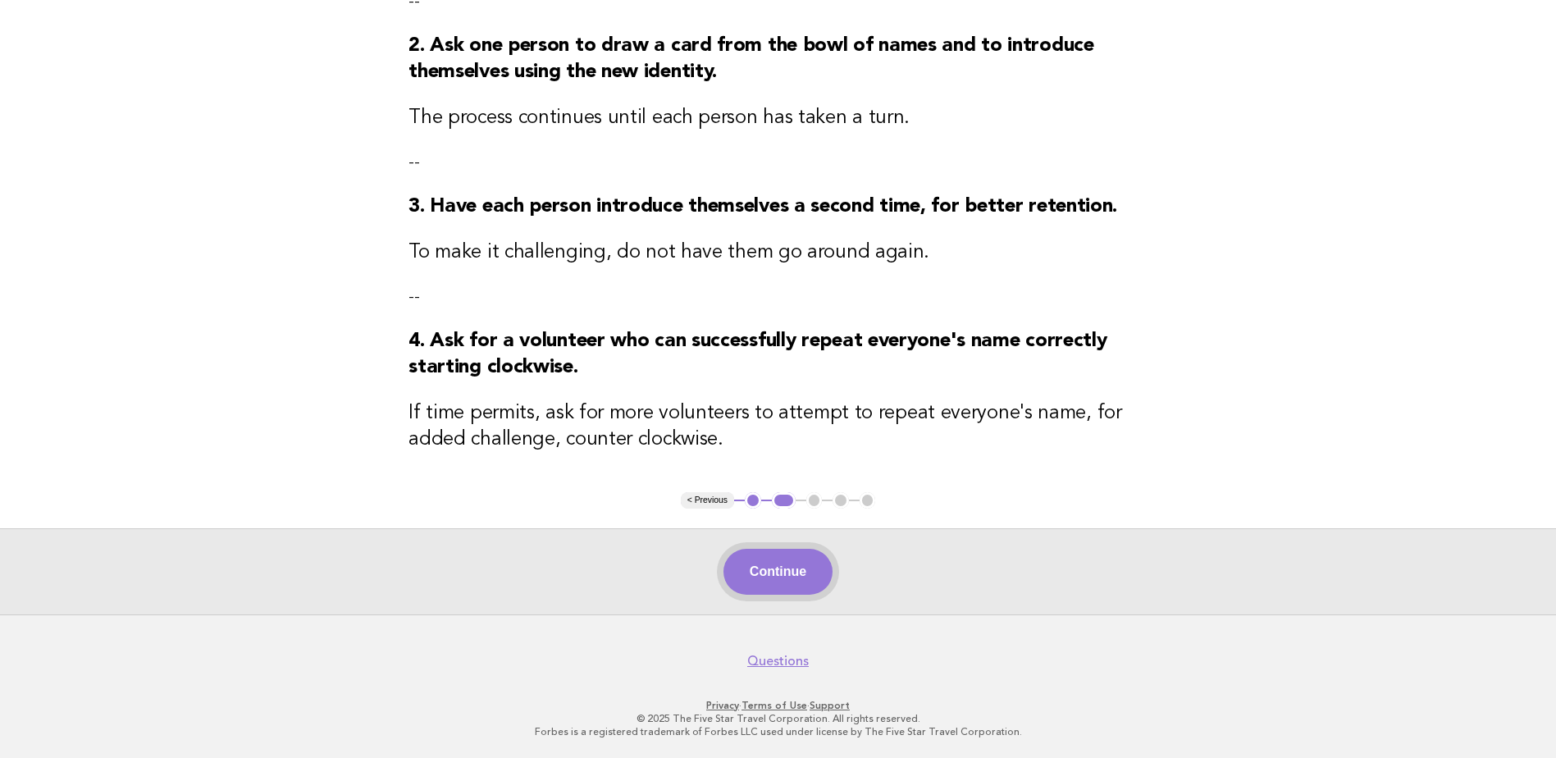
scroll to position [357, 0]
click at [791, 585] on button "Continue" at bounding box center [777, 571] width 109 height 46
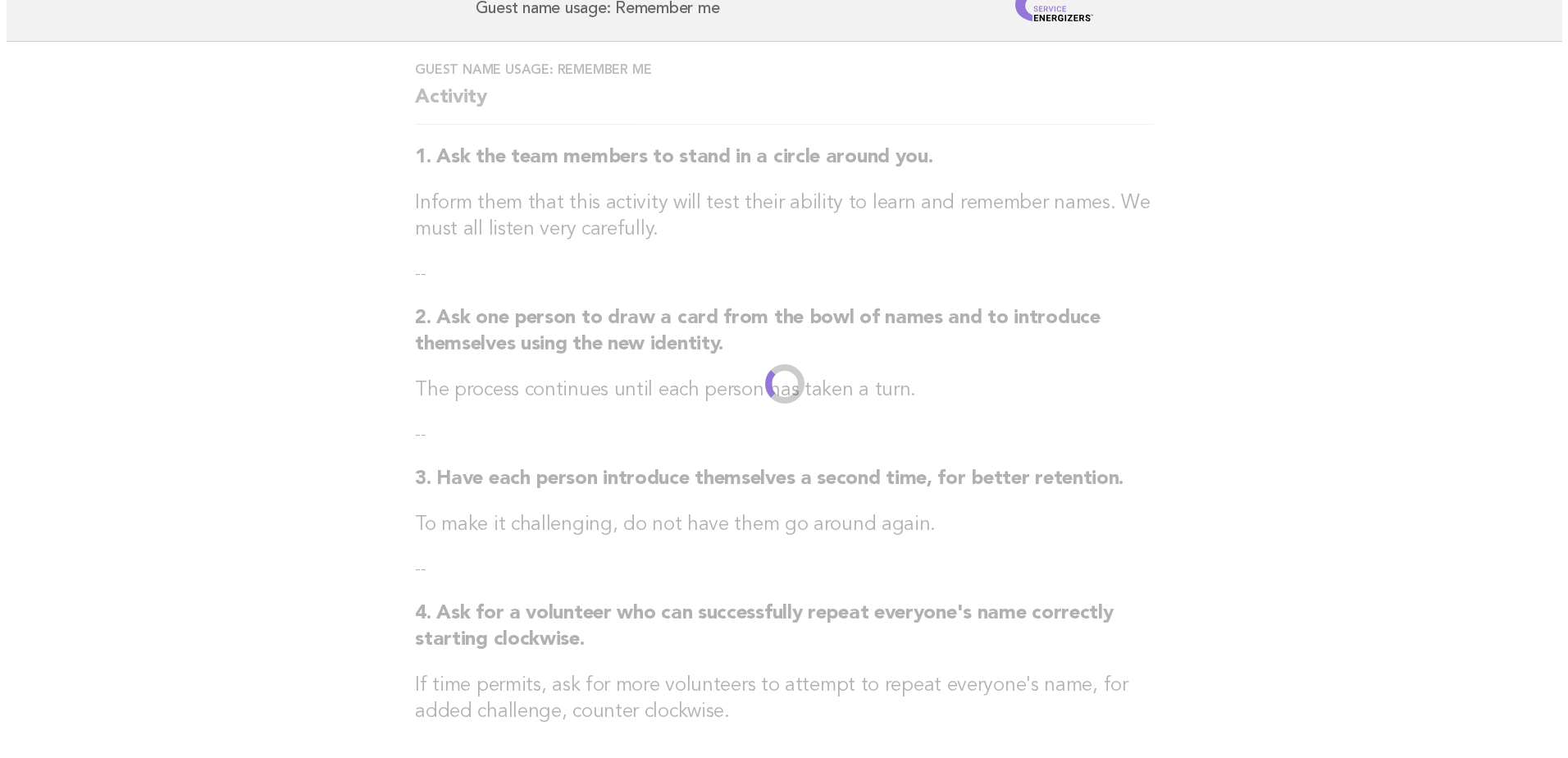
scroll to position [0, 0]
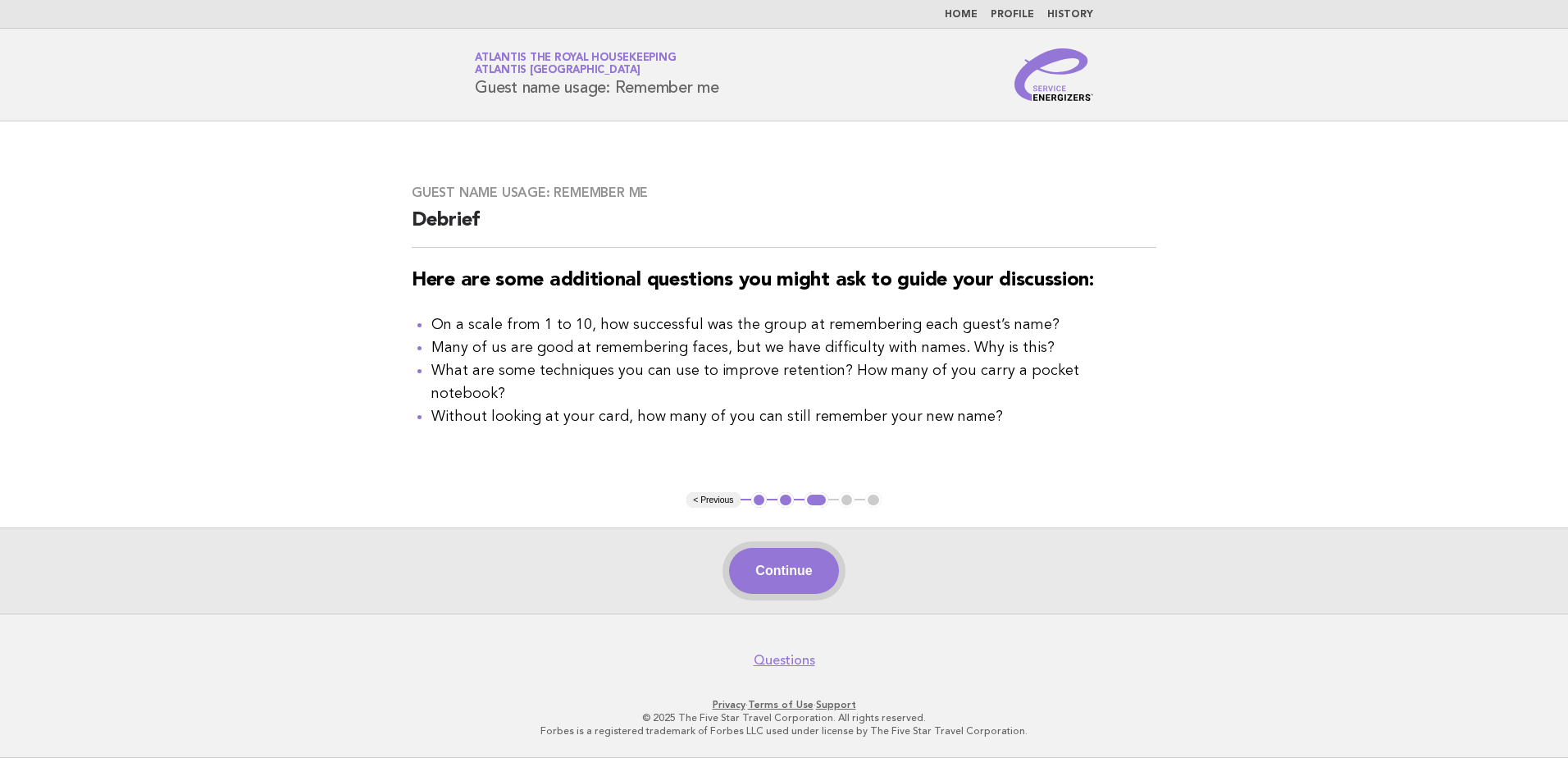
click at [773, 564] on button "Continue" at bounding box center [783, 571] width 109 height 46
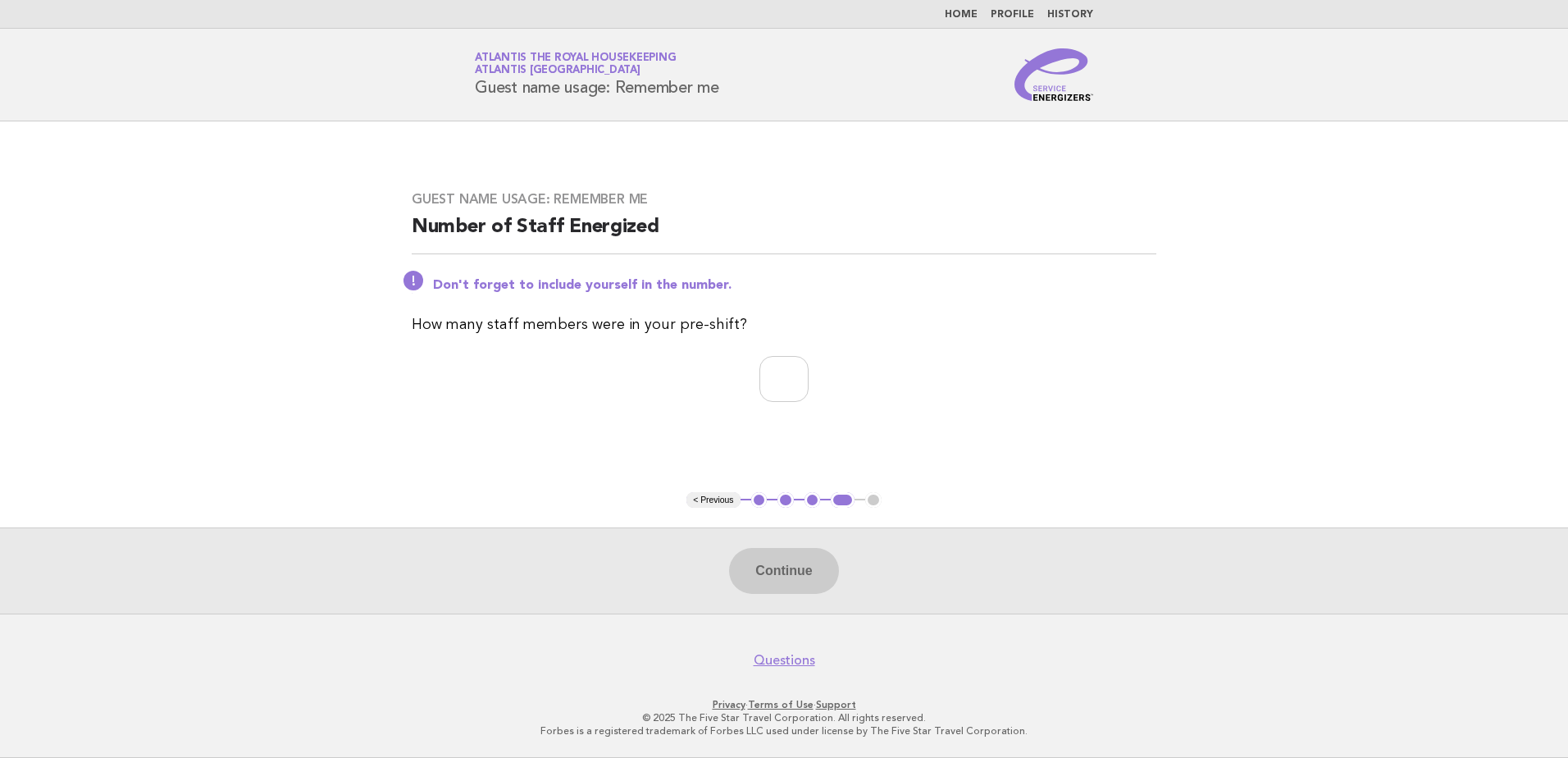
click at [973, 16] on link "Home" at bounding box center [961, 15] width 33 height 10
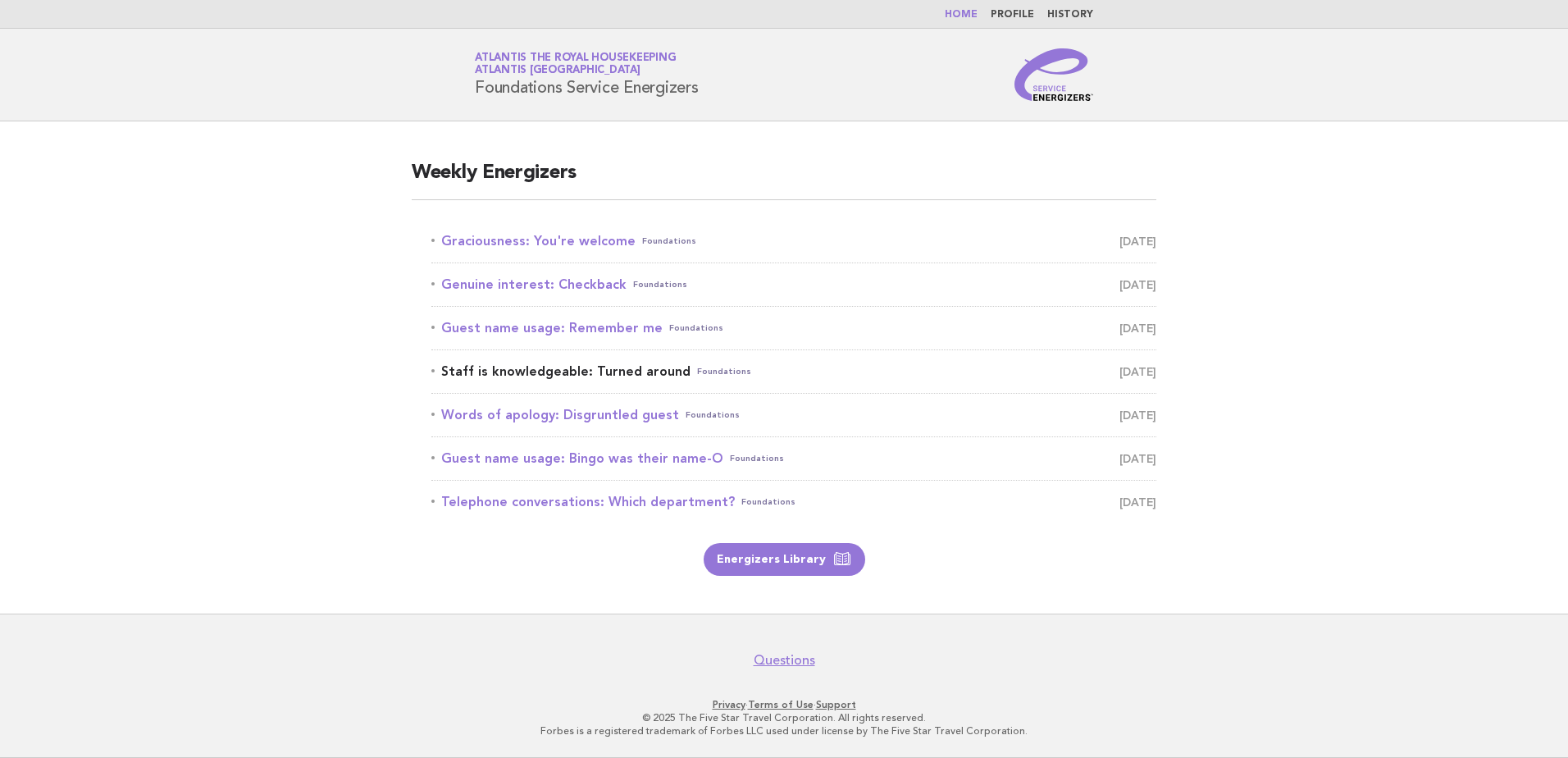
click at [511, 373] on link "Staff is knowledgeable: Turned around Foundations October 10" at bounding box center [793, 371] width 725 height 23
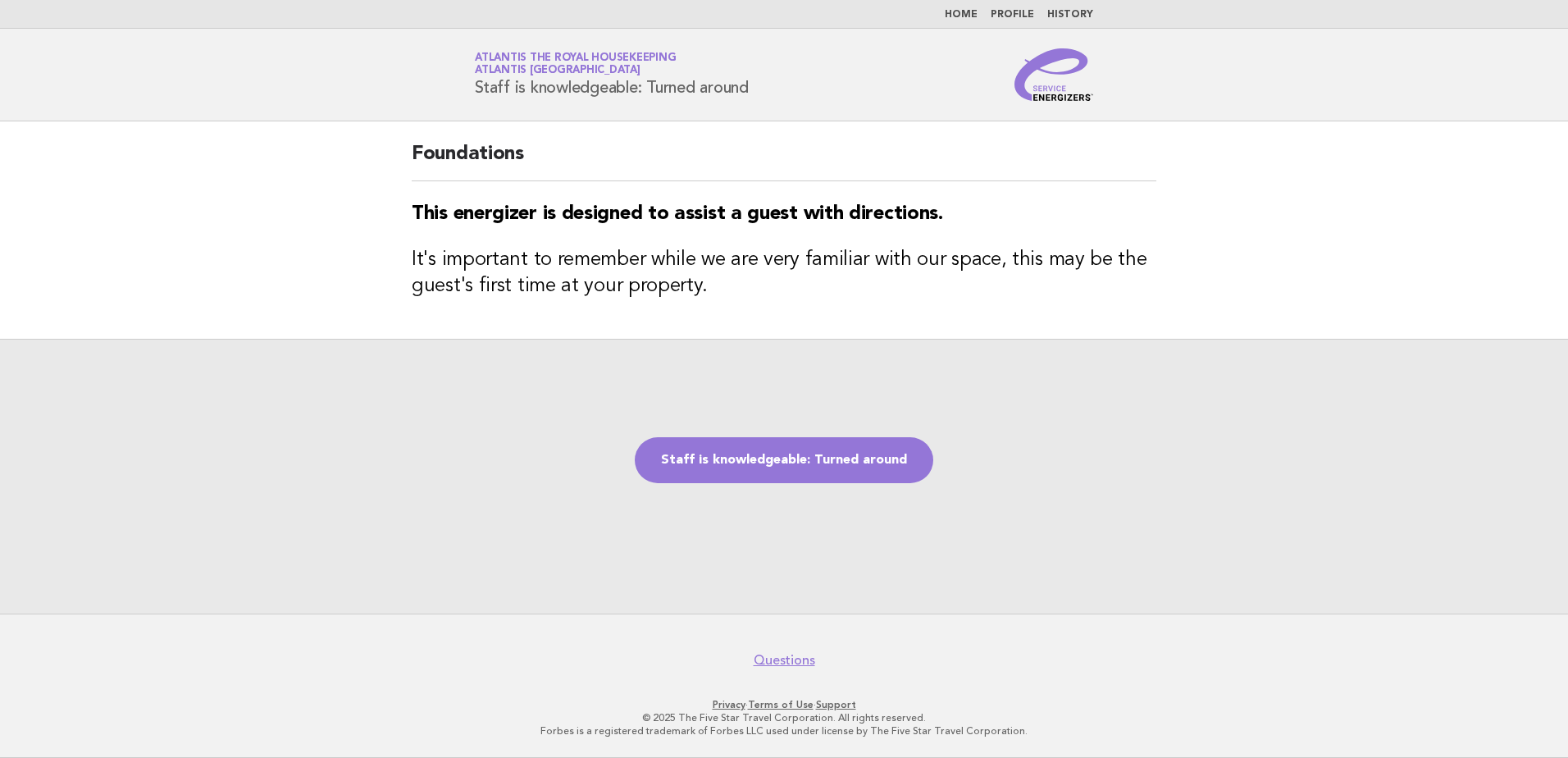
drag, startPoint x: 768, startPoint y: 87, endPoint x: 467, endPoint y: 89, distance: 301.0
click at [467, 89] on div "Service Energizers Atlantis the Royal Housekeeping Atlantis Dubai Staff is know…" at bounding box center [784, 74] width 664 height 52
copy h1 "Staff is knowledgeable: Turned around"
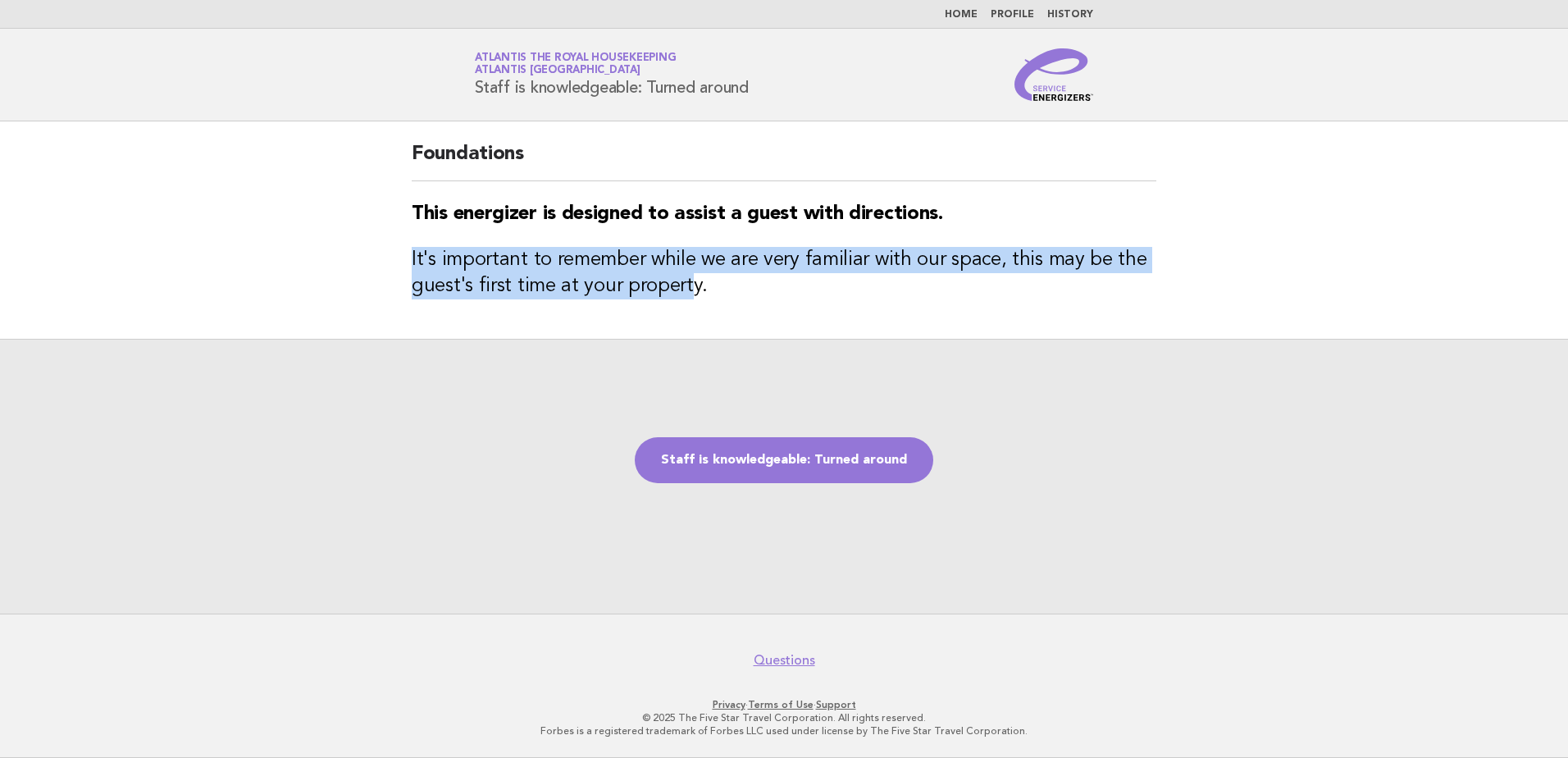
drag, startPoint x: 403, startPoint y: 254, endPoint x: 689, endPoint y: 293, distance: 288.8
click at [689, 293] on div "Foundations This energizer is designed to assist a guest with directions. It's …" at bounding box center [784, 229] width 784 height 217
click at [691, 299] on h3 "It's important to remember while we are very familiar with our space, this may …" at bounding box center [784, 273] width 745 height 52
drag, startPoint x: 716, startPoint y: 287, endPoint x: 411, endPoint y: 247, distance: 307.8
click at [411, 247] on div "Foundations This energizer is designed to assist a guest with directions. It's …" at bounding box center [784, 229] width 784 height 217
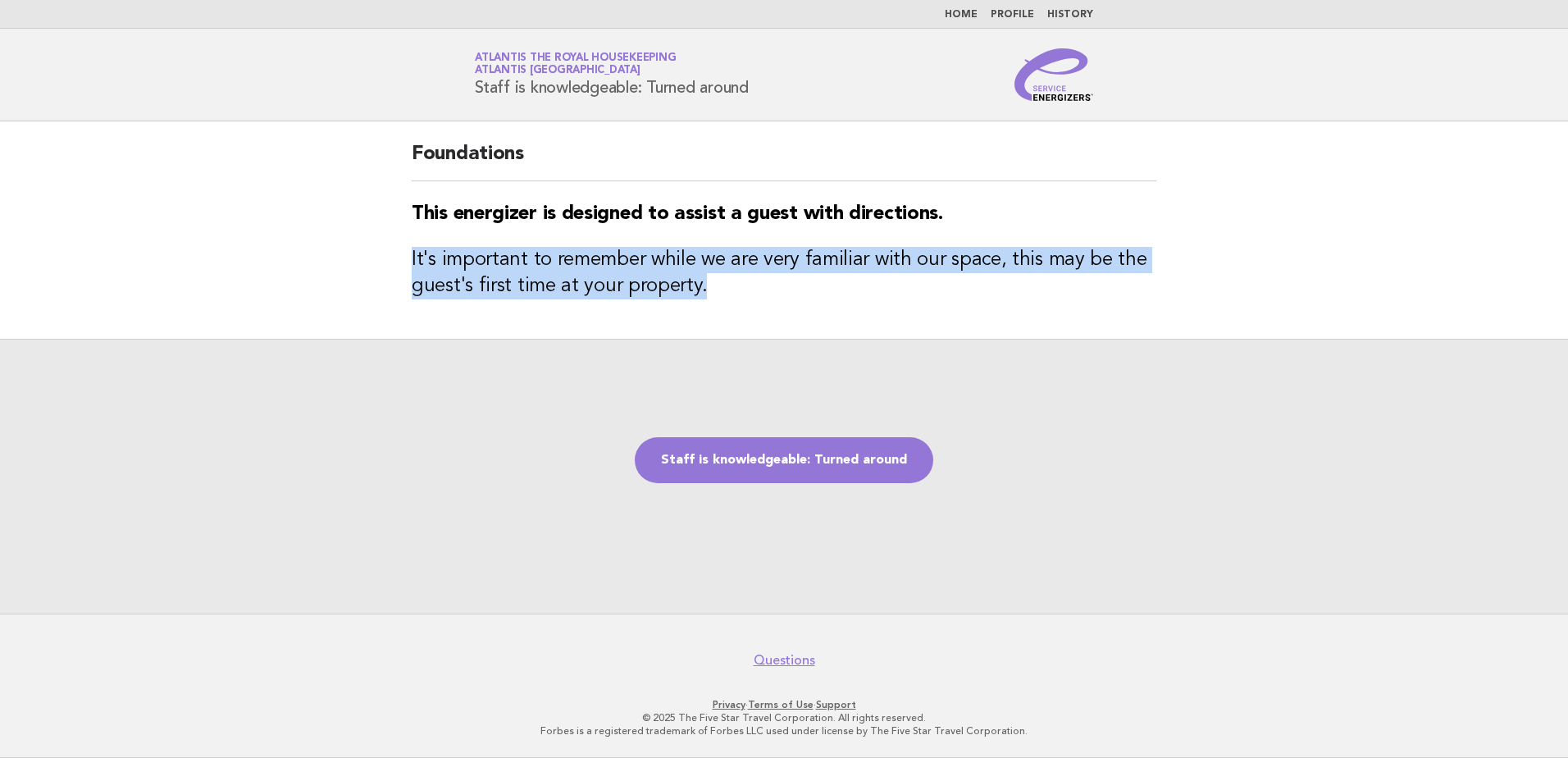
copy h3 "It's important to remember while we are very familiar with our space, this may …"
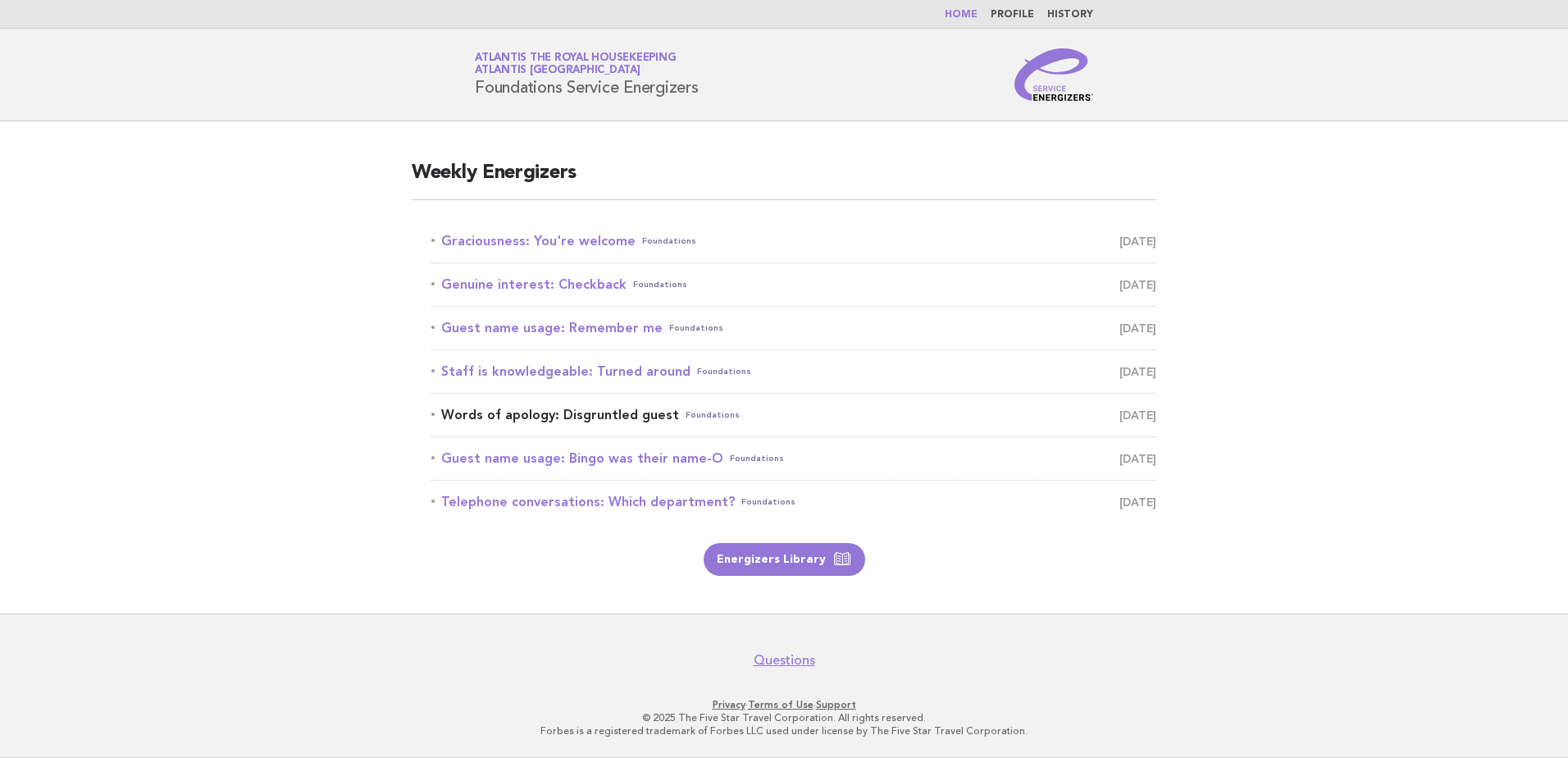
click at [622, 419] on link "Words of apology: Disgruntled guest Foundations October 11" at bounding box center [793, 415] width 725 height 23
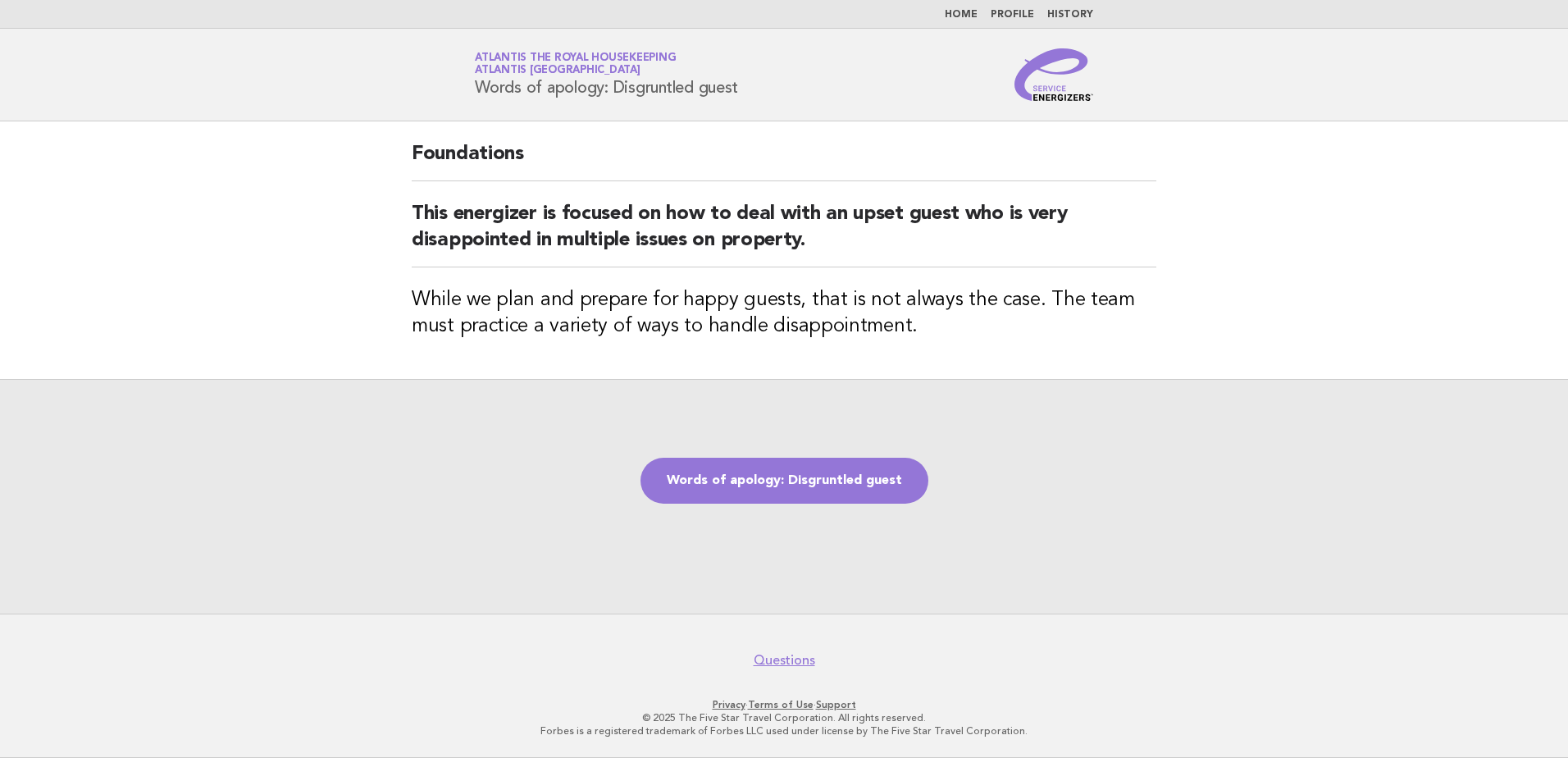
drag, startPoint x: 783, startPoint y: 88, endPoint x: 471, endPoint y: 96, distance: 312.6
click at [471, 96] on div "Service Energizers Atlantis the Royal Housekeeping Atlantis Dubai Words of apol…" at bounding box center [784, 74] width 664 height 52
copy h1 "Words of apology: Disgruntled guest"
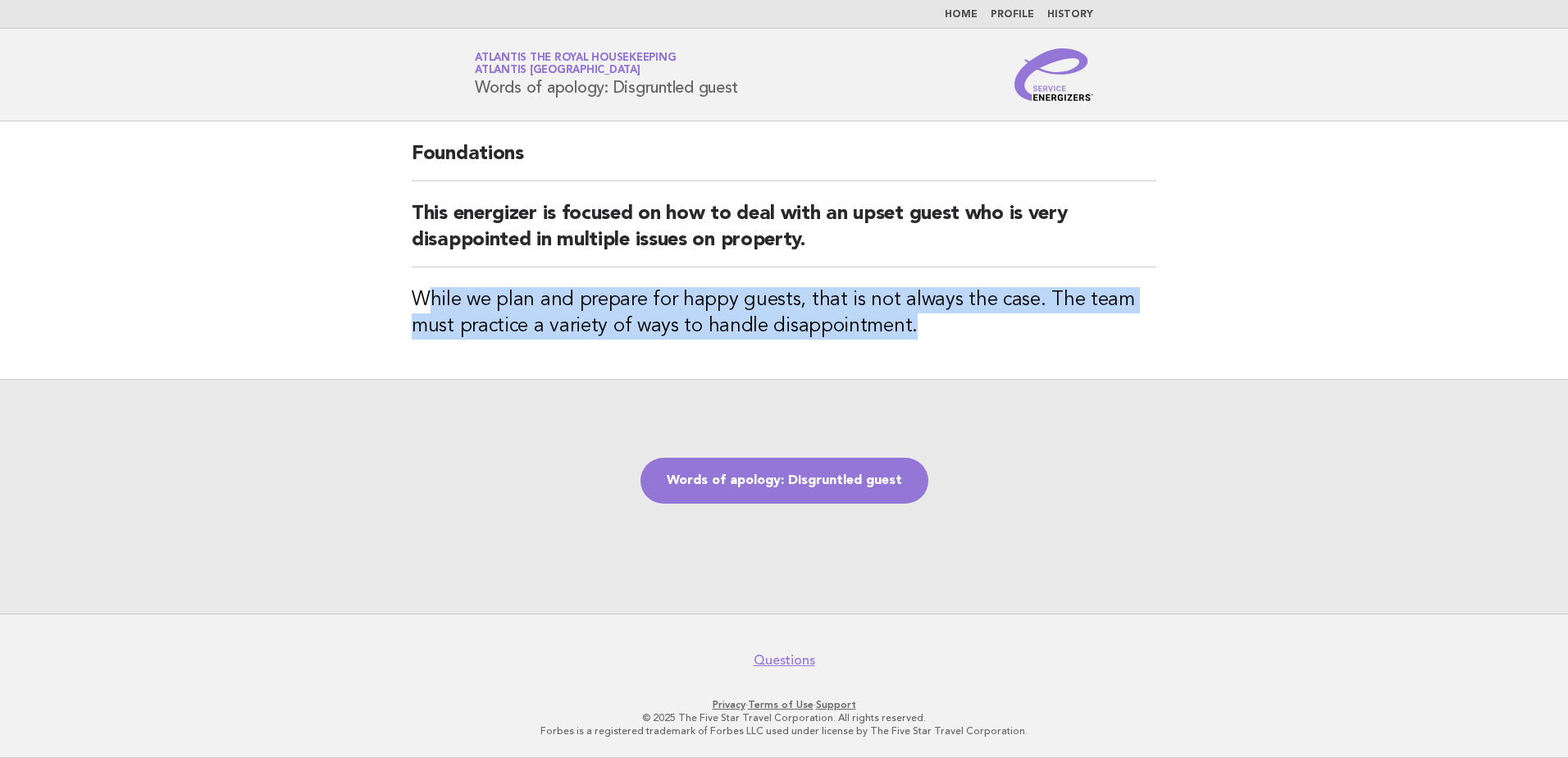
drag, startPoint x: 423, startPoint y: 293, endPoint x: 922, endPoint y: 346, distance: 501.5
click at [922, 346] on div "Foundations This energizer is focused on how to deal with an upset guest who is…" at bounding box center [784, 250] width 784 height 258
click at [578, 318] on h3 "While we plan and prepare for happy guests, that is not always the case. The te…" at bounding box center [784, 313] width 745 height 52
drag, startPoint x: 408, startPoint y: 290, endPoint x: 947, endPoint y: 328, distance: 540.2
click at [947, 328] on div "Foundations This energizer is focused on how to deal with an upset guest who is…" at bounding box center [784, 250] width 784 height 258
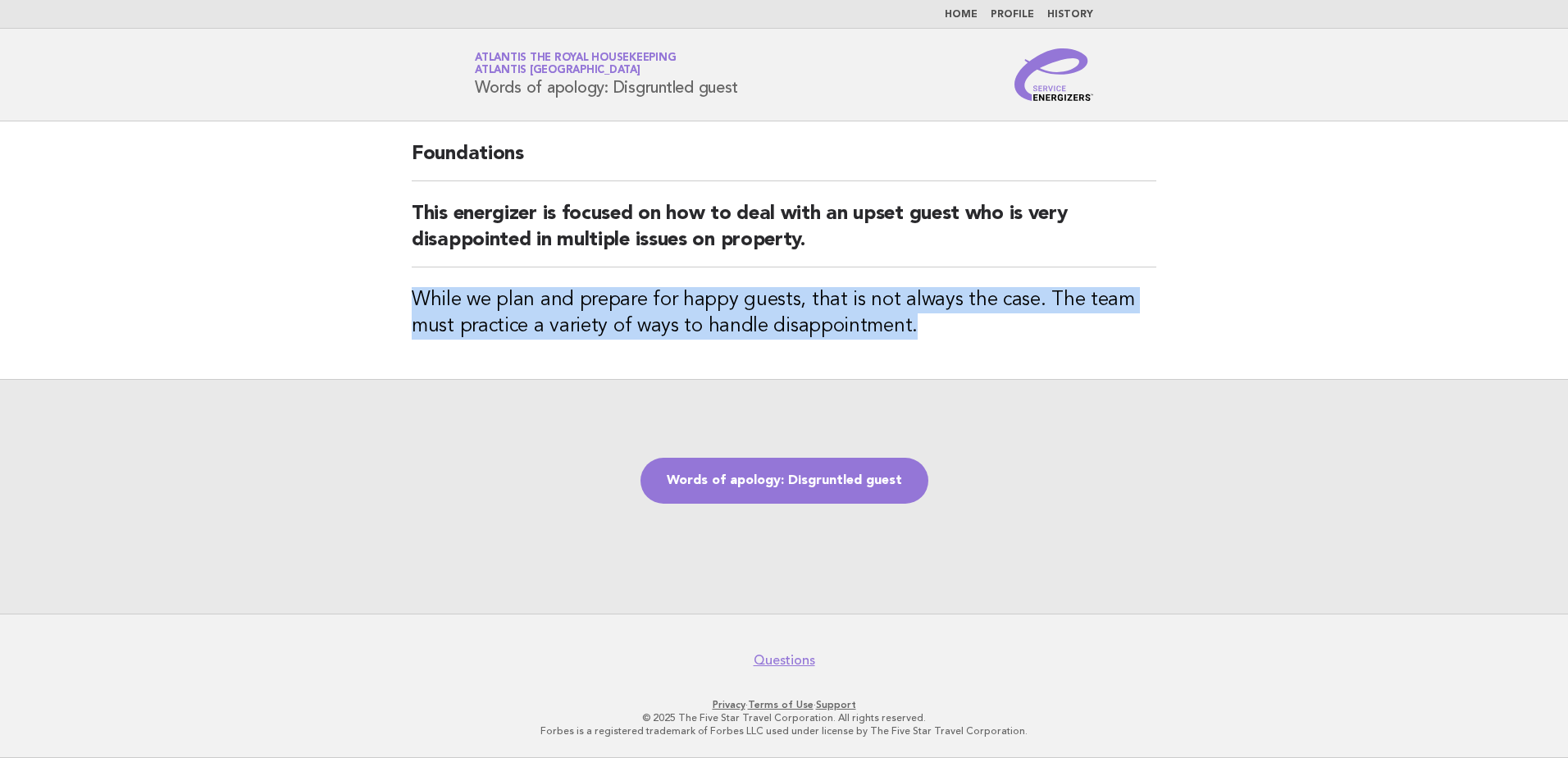
copy h3 "While we plan and prepare for happy guests, that is not always the case. The te…"
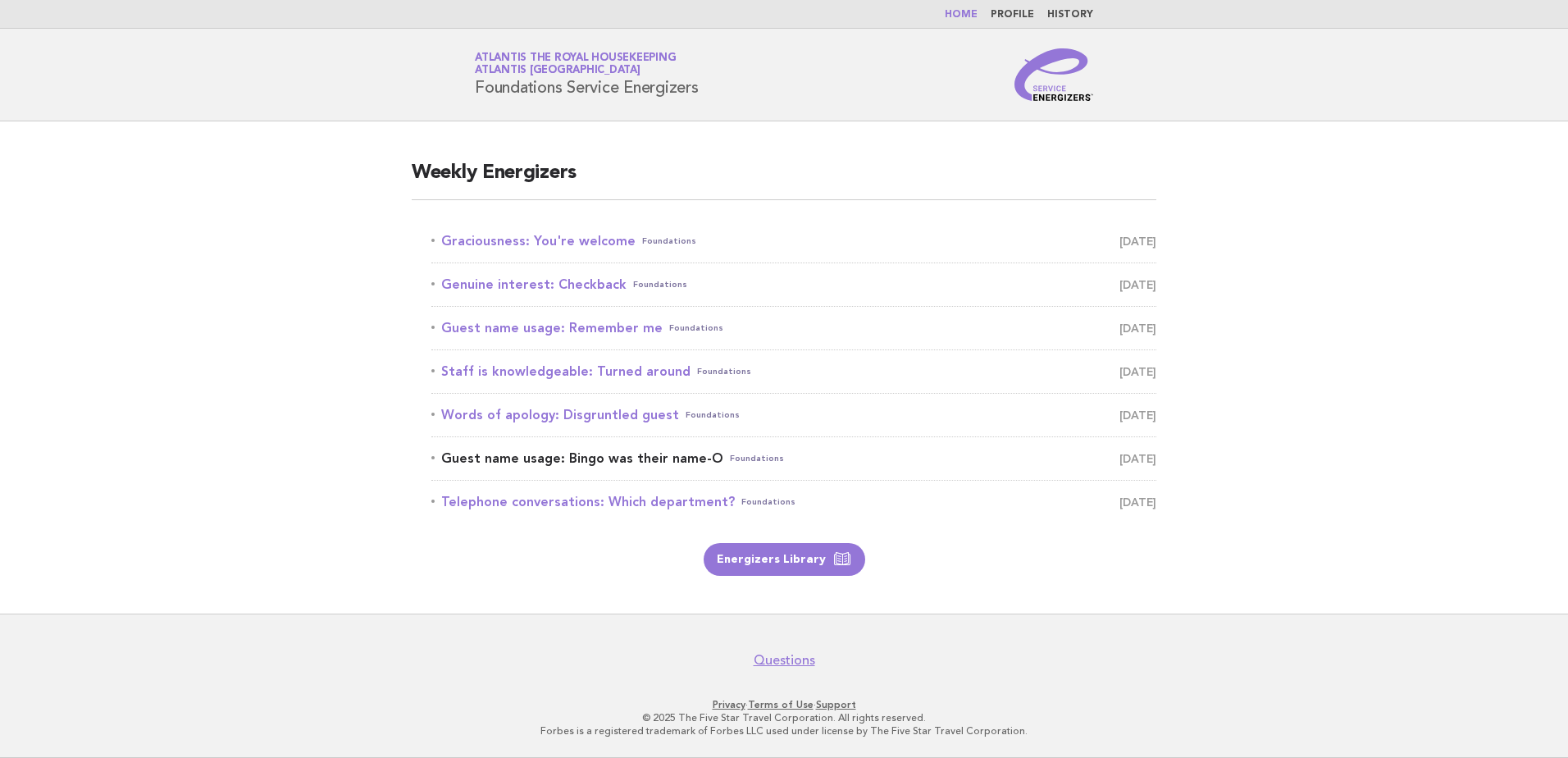
click at [516, 457] on link "Guest name usage: Bingo was their name-O Foundations [DATE]" at bounding box center [793, 458] width 725 height 23
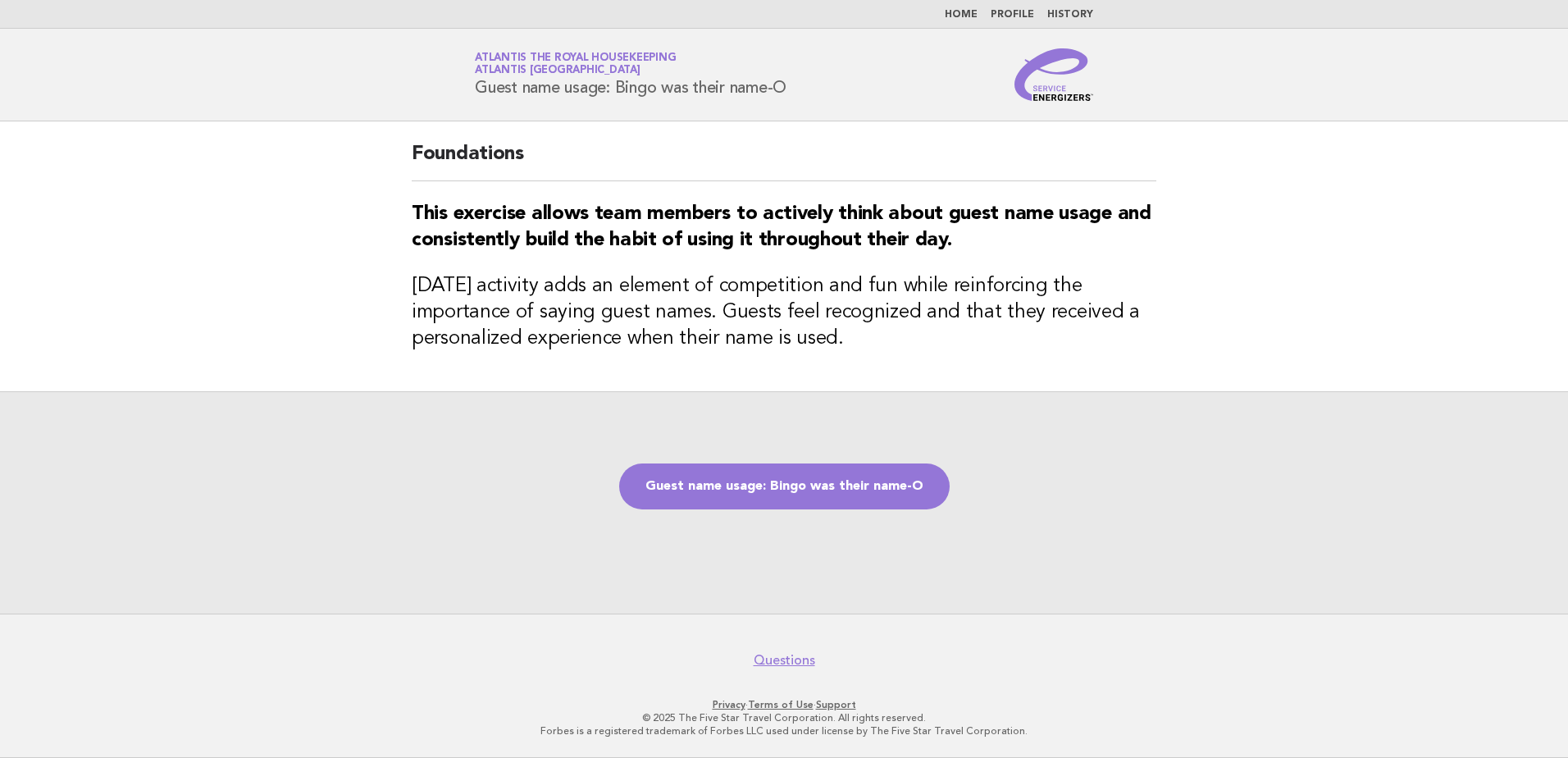
drag, startPoint x: 819, startPoint y: 91, endPoint x: 464, endPoint y: 86, distance: 354.4
click at [464, 86] on div "Service Energizers Atlantis the Royal Housekeeping Atlantis Dubai Guest name us…" at bounding box center [784, 74] width 664 height 52
copy h1 "Guest name usage: Bingo was their name-O"
click at [842, 209] on strong "This exercise allows team members to actively think about guest name usage and …" at bounding box center [782, 227] width 740 height 46
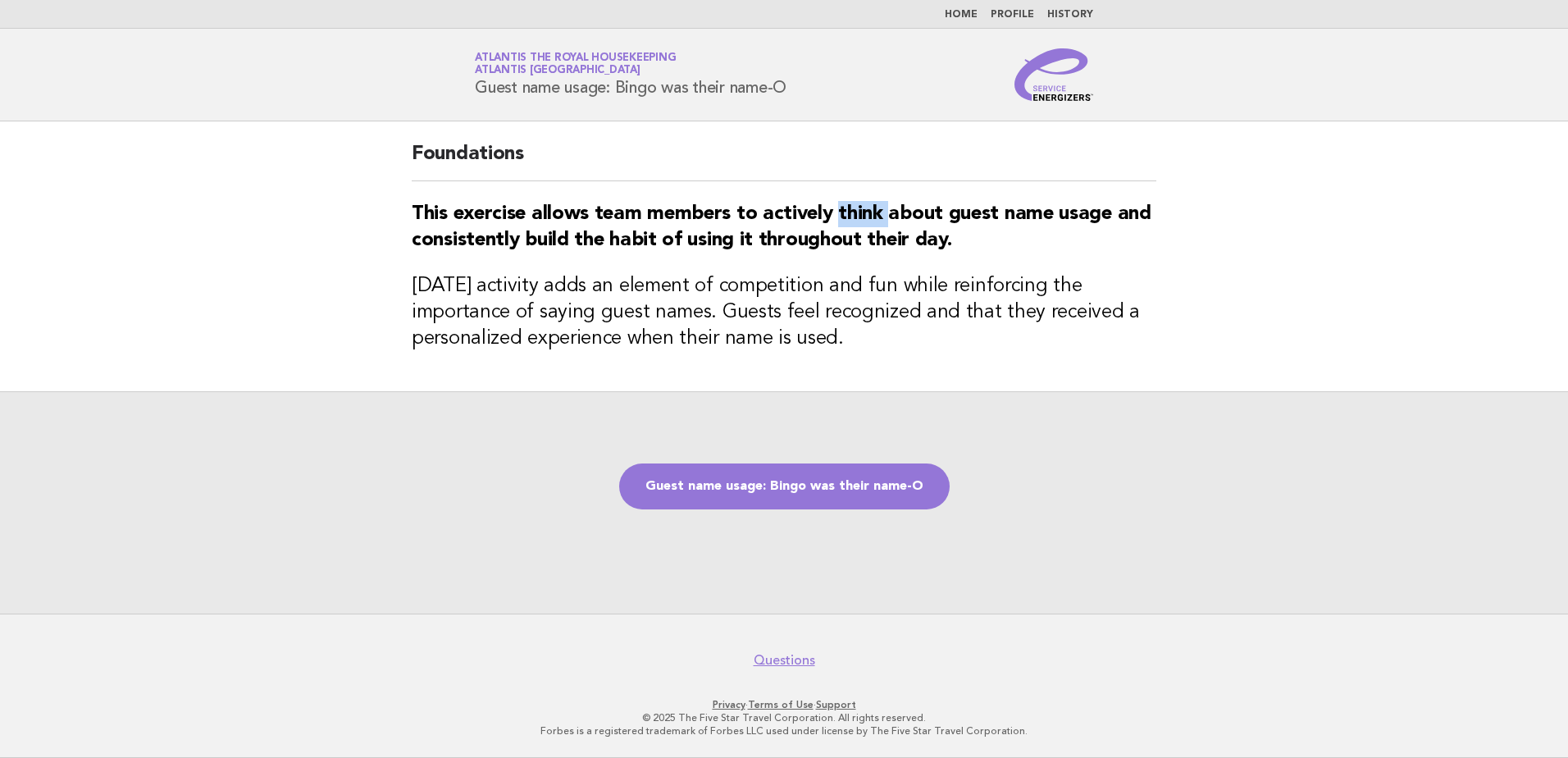
click at [844, 209] on strong "This exercise allows team members to actively think about guest name usage and …" at bounding box center [782, 227] width 740 height 46
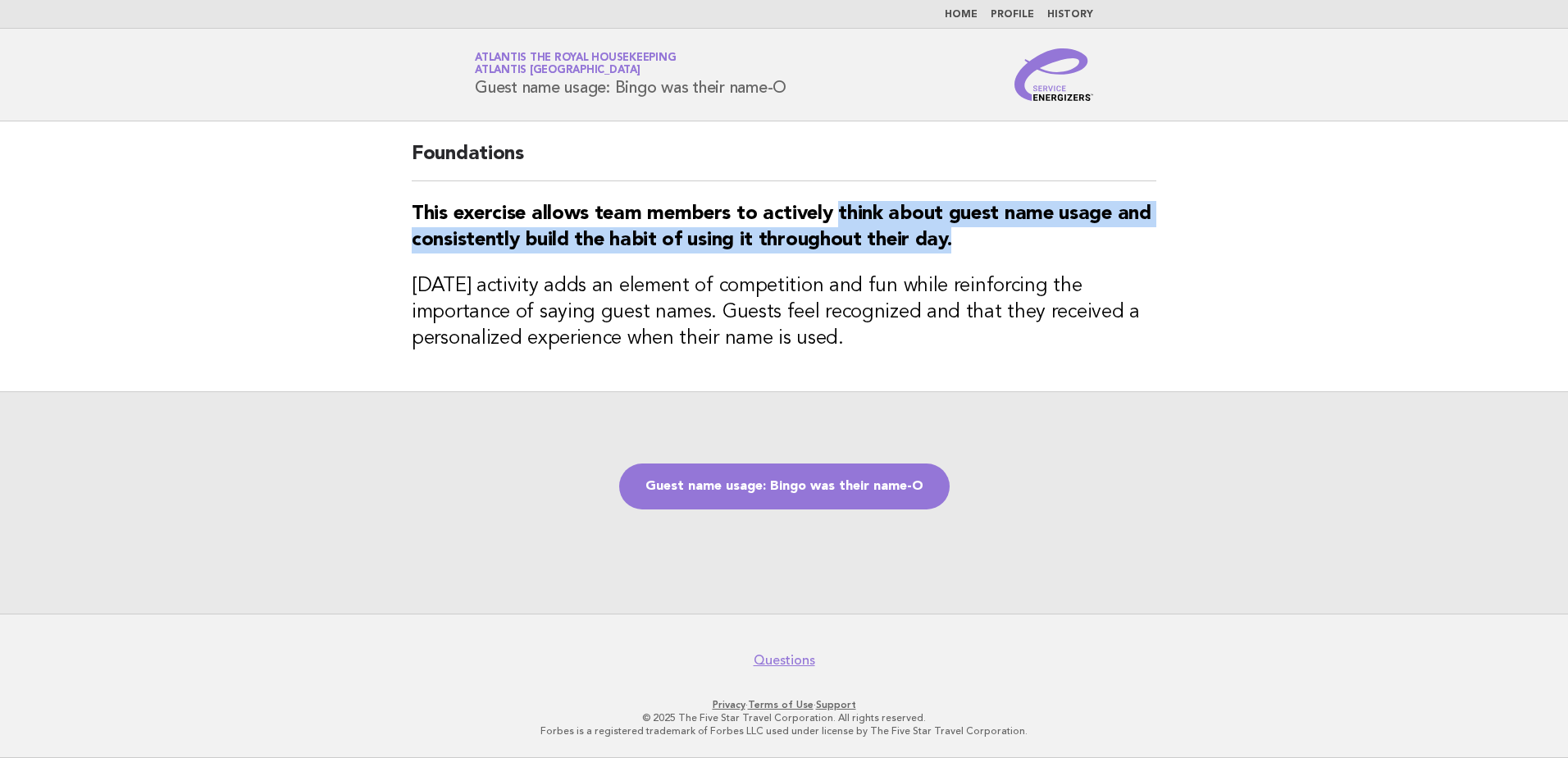
drag, startPoint x: 841, startPoint y: 211, endPoint x: 988, endPoint y: 247, distance: 151.2
click at [988, 247] on h3 "This exercise allows team members to actively think about guest name usage and …" at bounding box center [784, 227] width 745 height 52
copy strong "think about guest name usage and consistently build the habit of using it throu…"
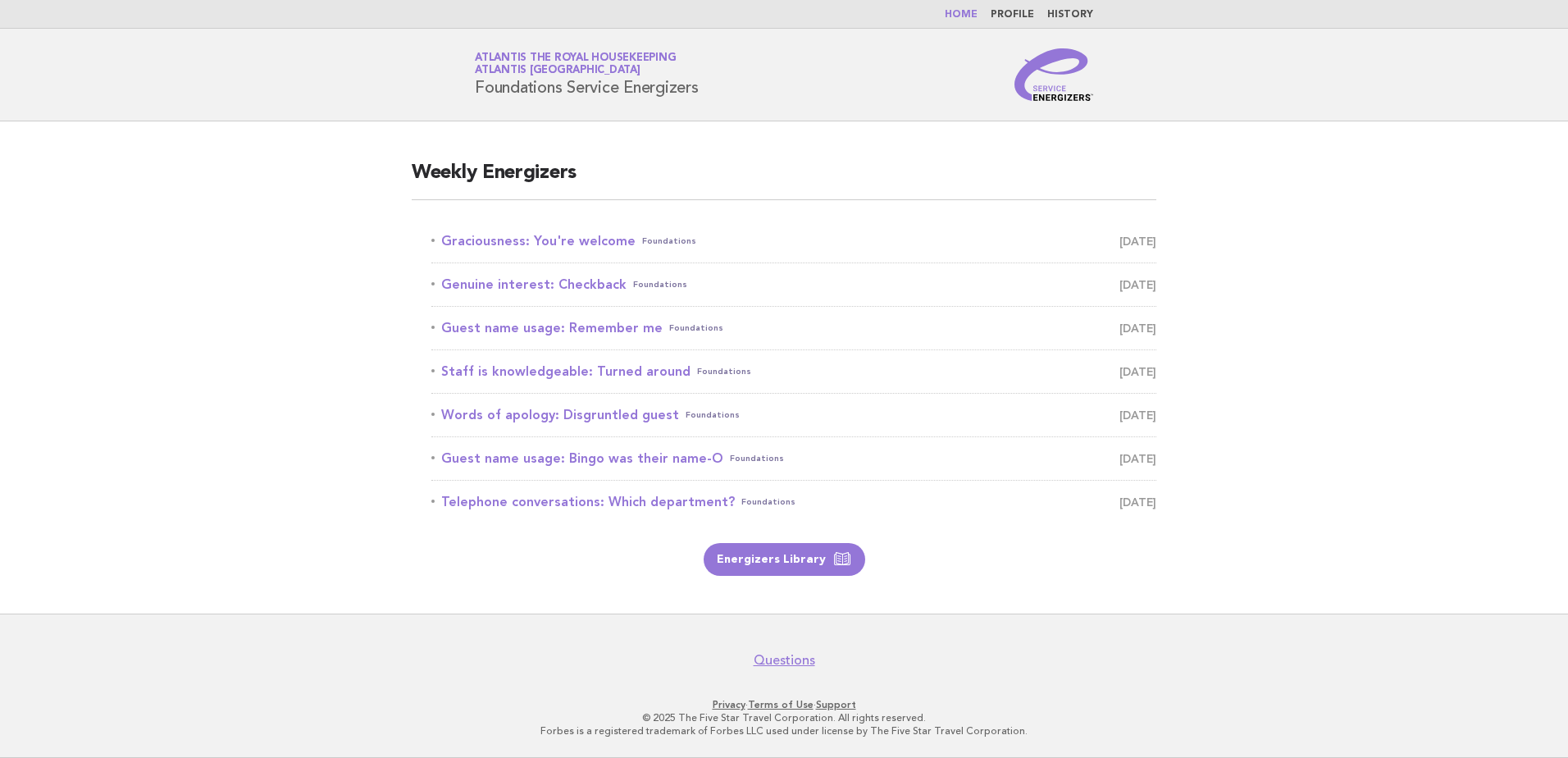
click at [1043, 564] on p "Energizers Library" at bounding box center [784, 559] width 745 height 33
